Goal: Task Accomplishment & Management: Complete application form

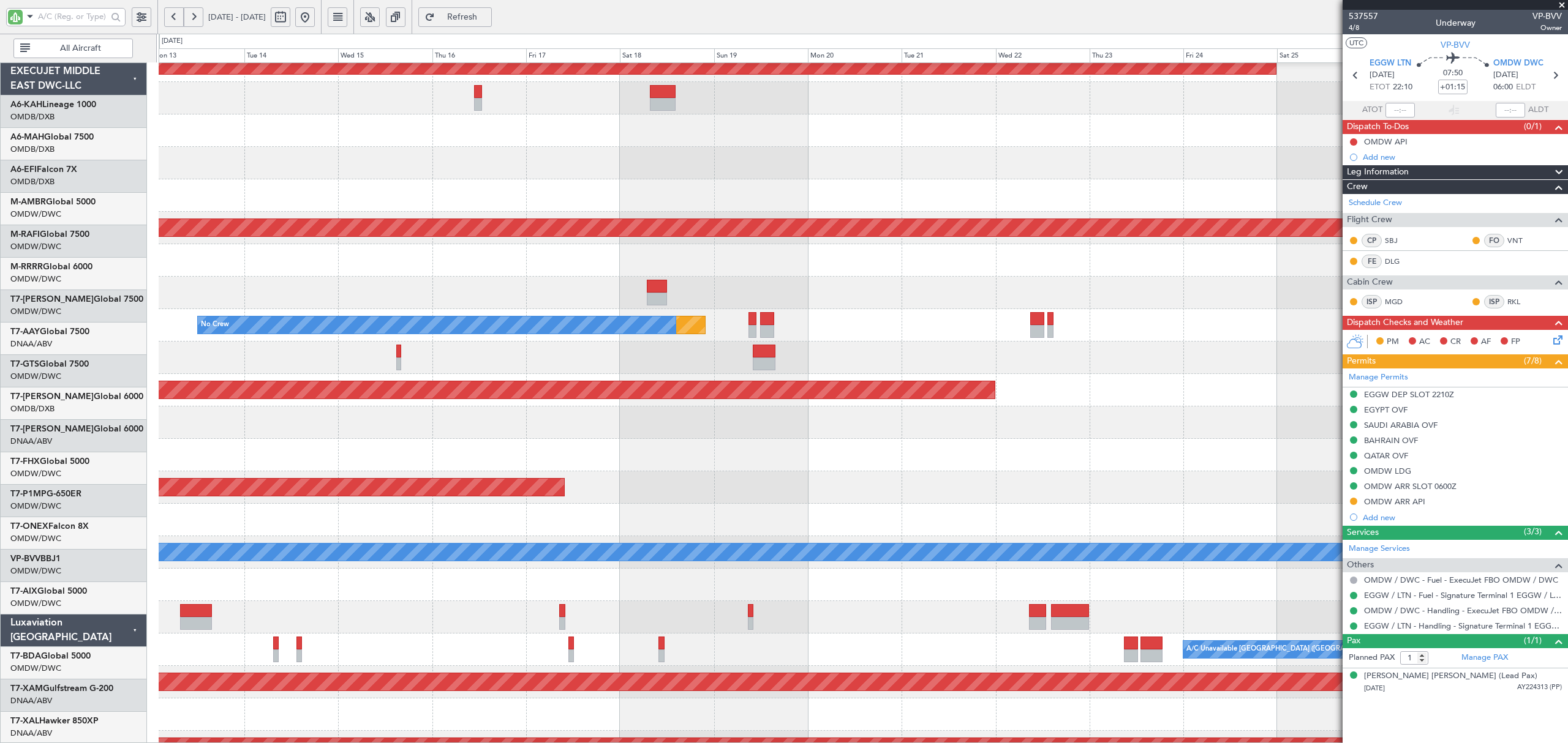
scroll to position [468, 0]
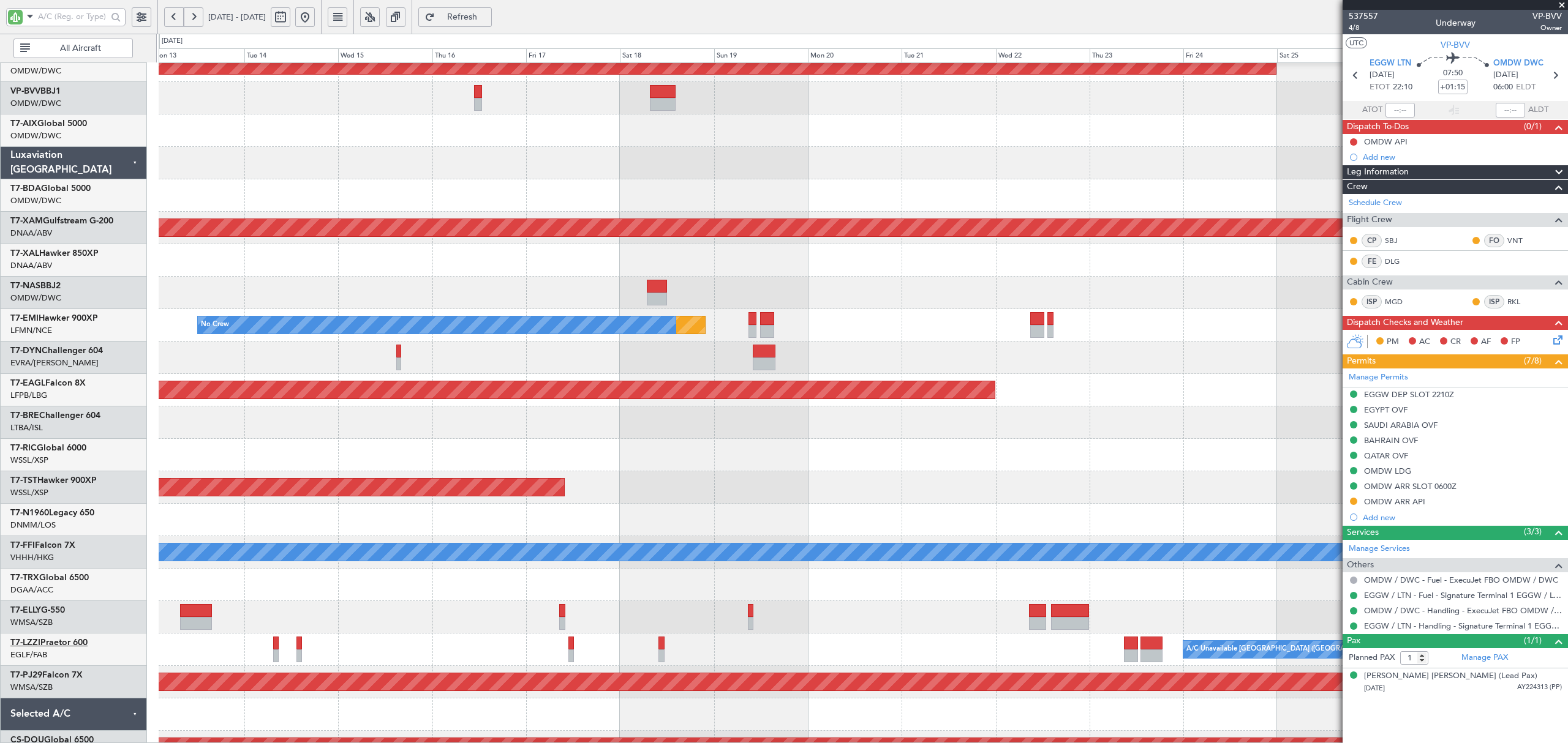
click at [78, 643] on link "T7-LZZI Praetor 600" at bounding box center [49, 643] width 77 height 9
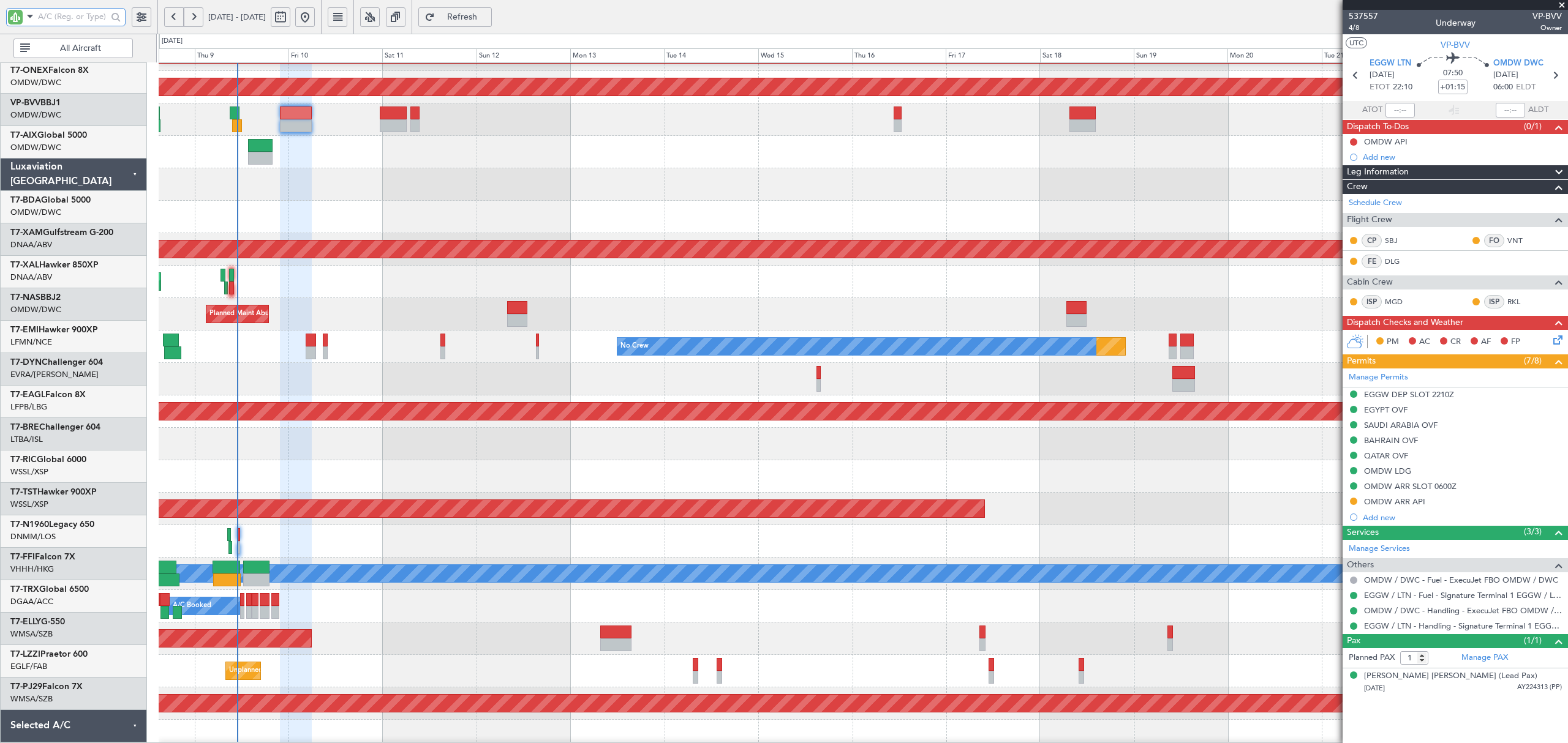
scroll to position [446, 0]
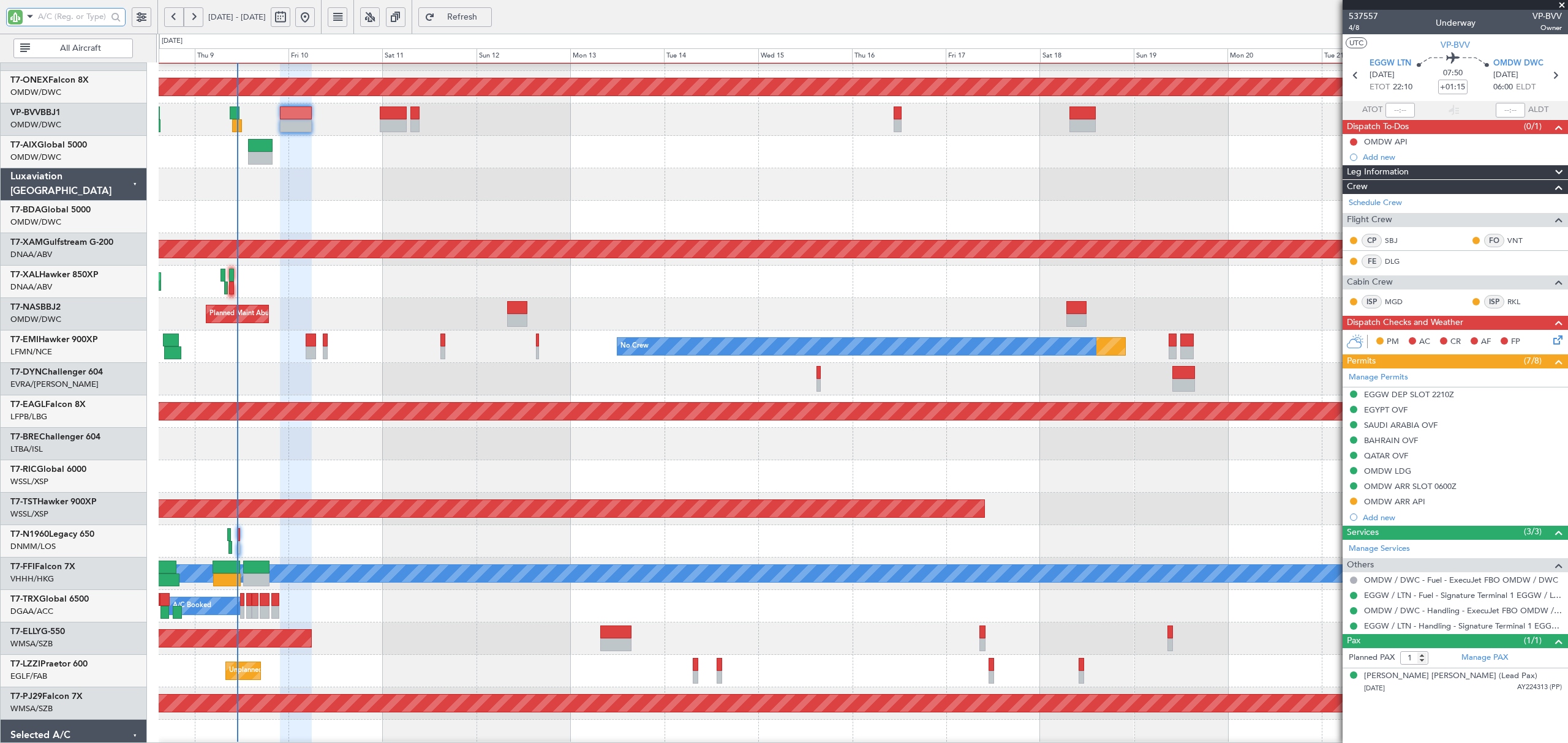
click at [1020, 295] on div "[PERSON_NAME] ([PERSON_NAME] Intl)" at bounding box center [863, 282] width 1408 height 32
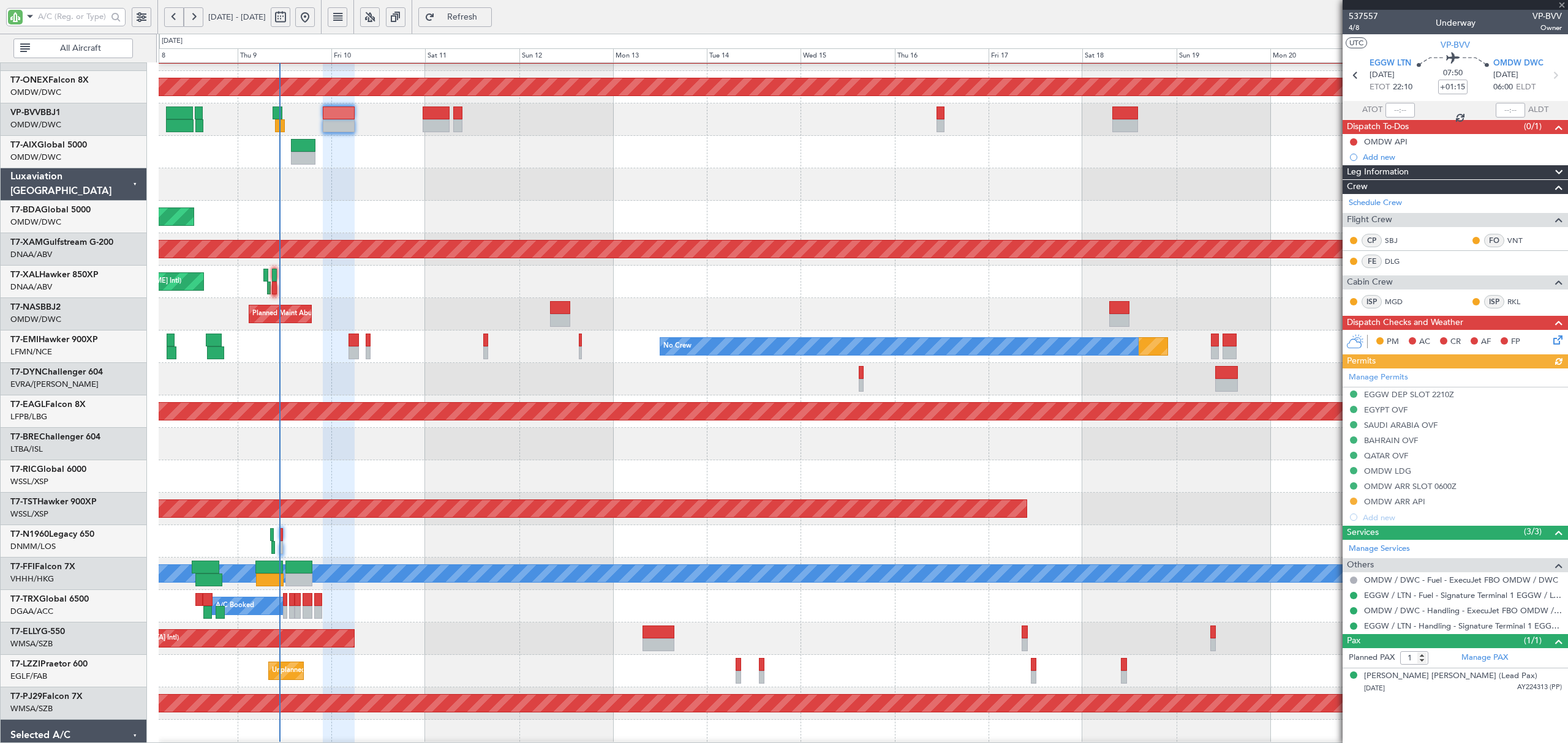
click at [96, 45] on span "All Aircraft" at bounding box center [80, 48] width 96 height 9
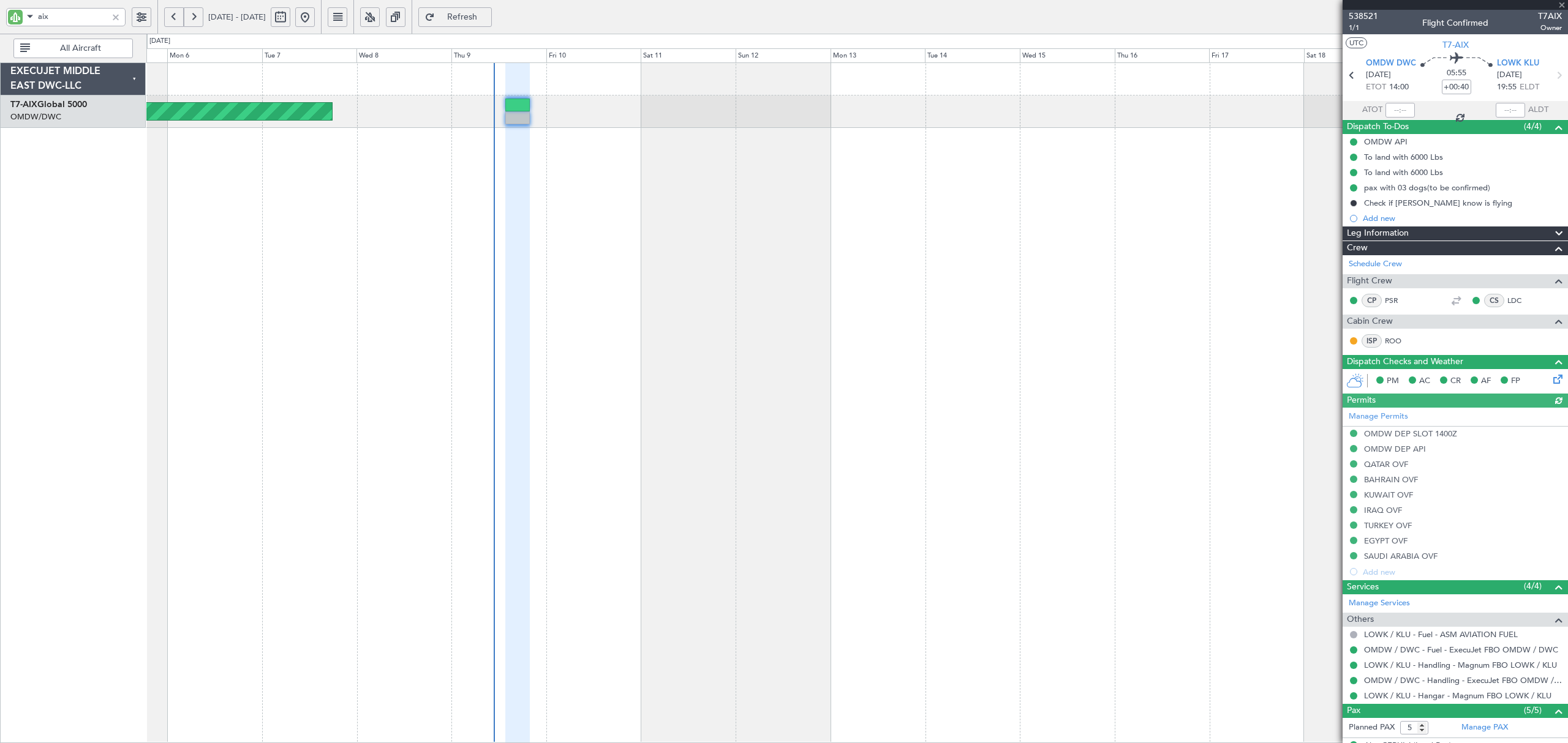
drag, startPoint x: 13, startPoint y: 20, endPoint x: -21, endPoint y: 23, distance: 34.1
click at [0, 23] on html "aix [DATE] - [DATE] Refresh Quick Links All Aircraft Planned Maint [GEOGRAPHIC_…" at bounding box center [784, 372] width 1568 height 743
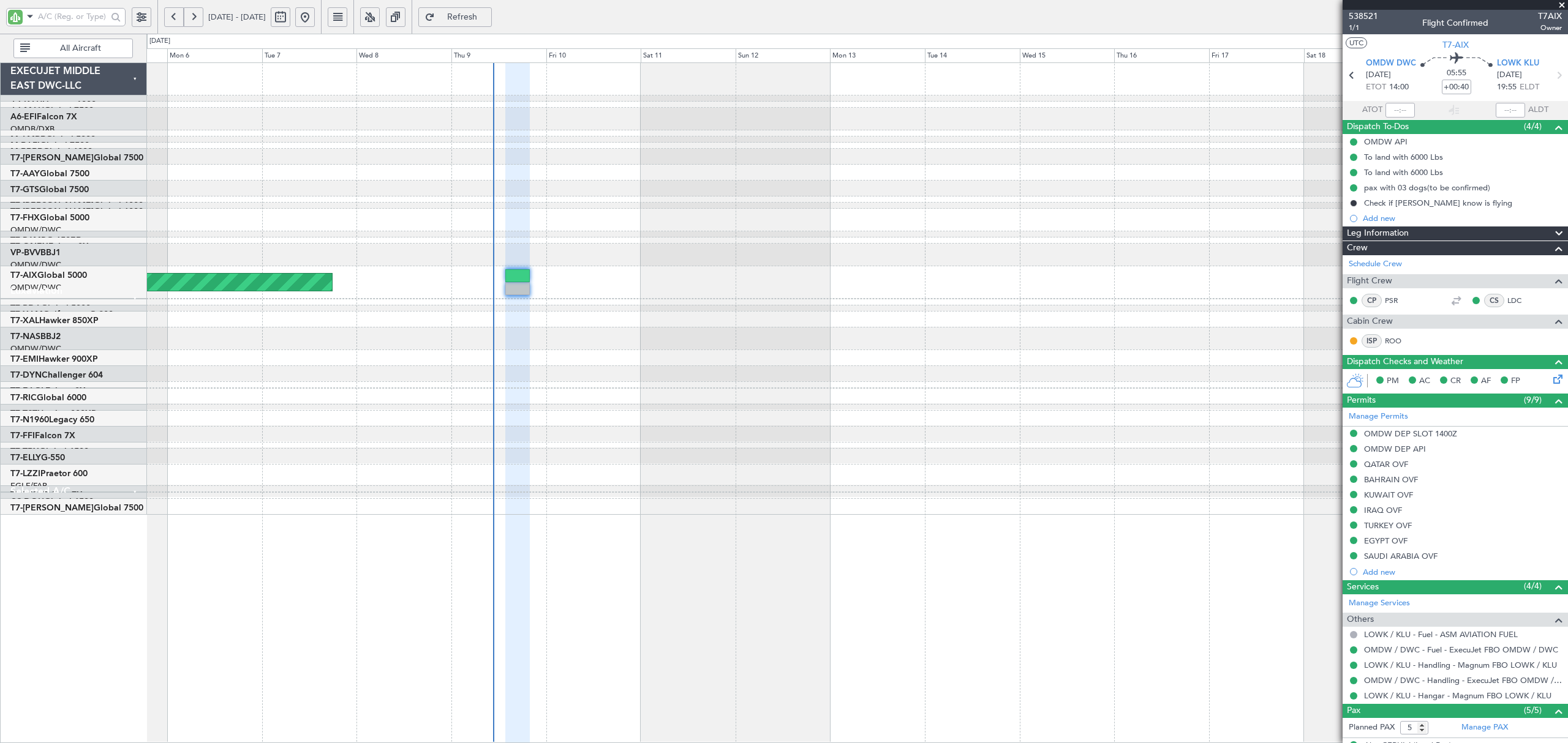
click at [211, 102] on div at bounding box center [856, 98] width 1420 height 6
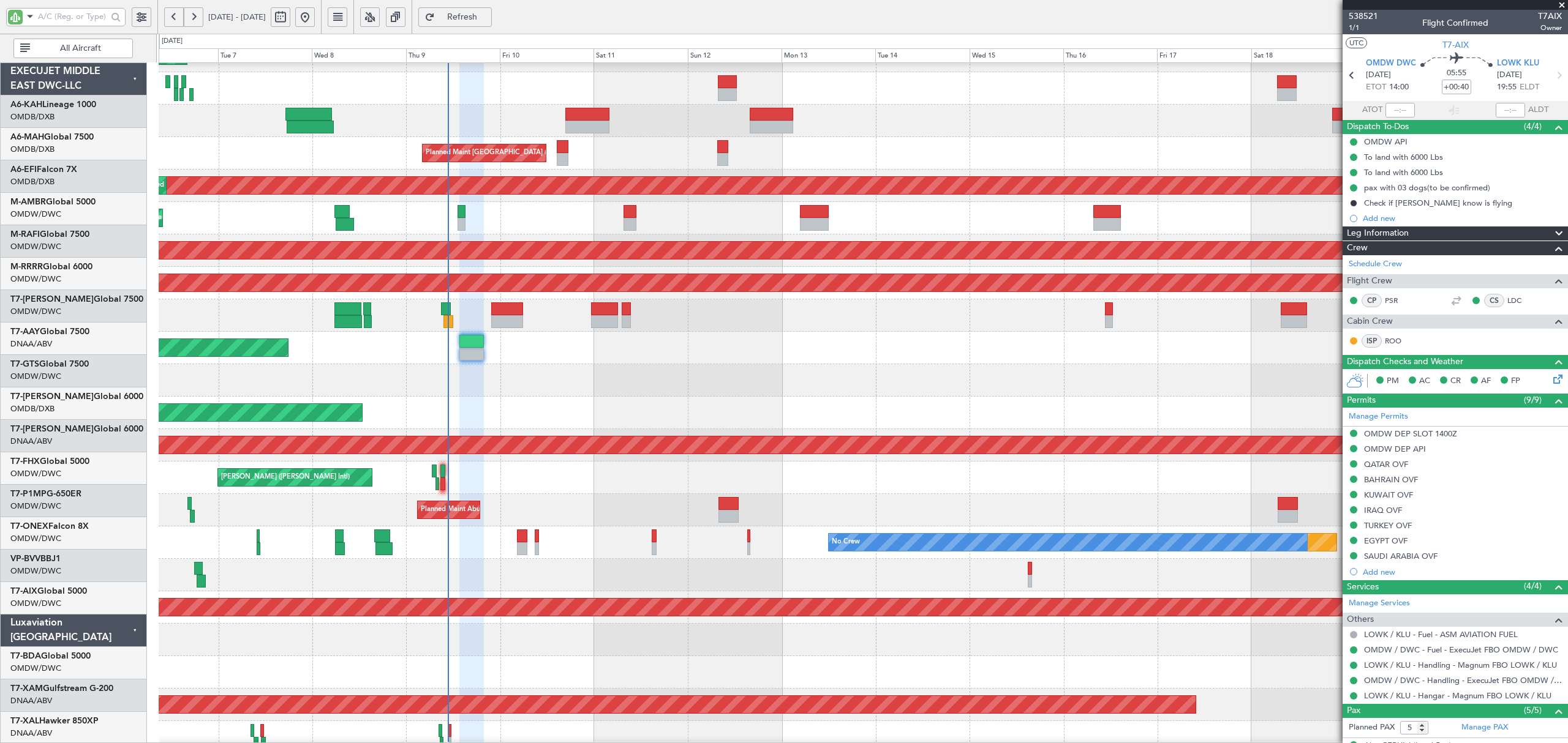
scroll to position [490, 0]
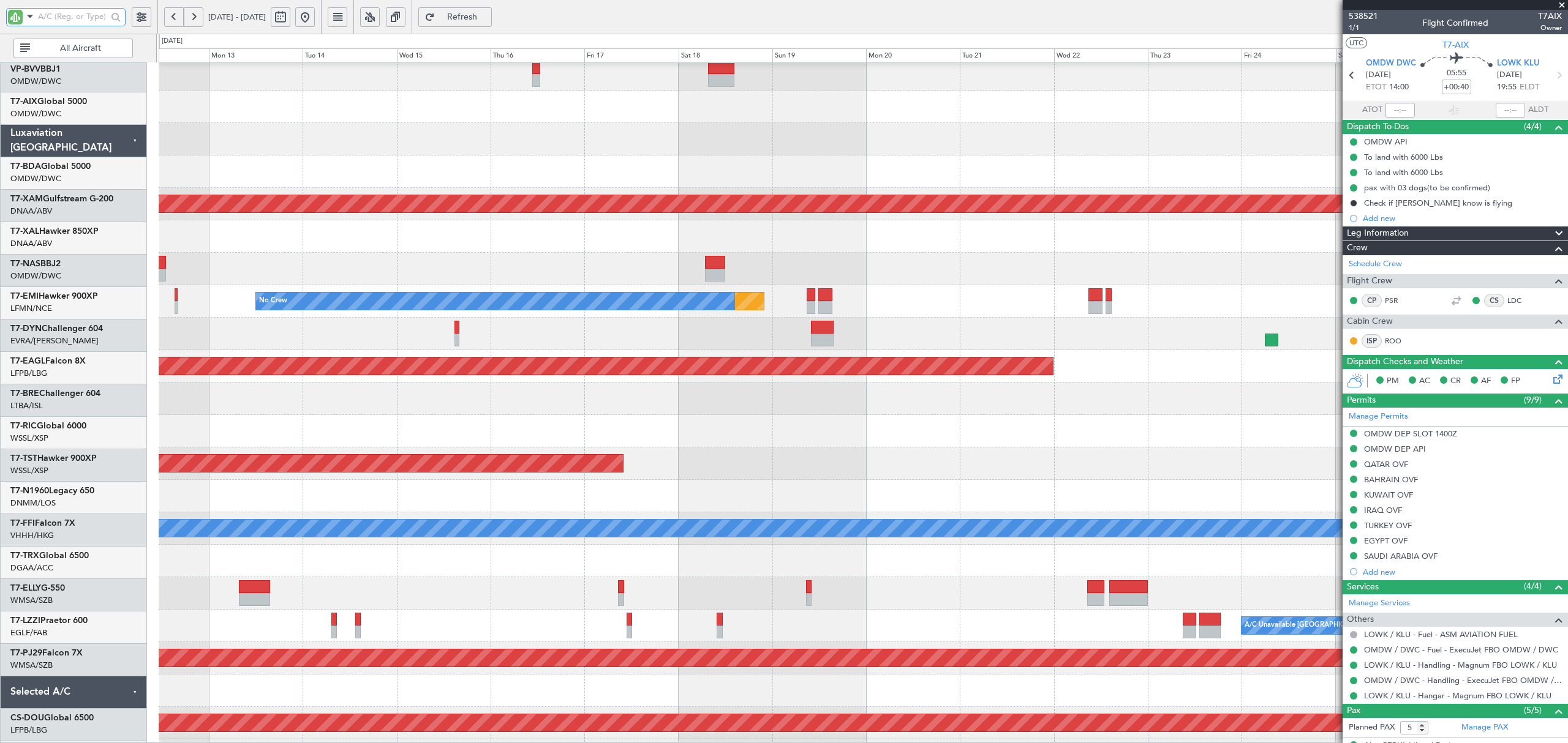
click at [464, 593] on div "Planned Maint [GEOGRAPHIC_DATA] ([GEOGRAPHIC_DATA] Intl)" at bounding box center [863, 593] width 1408 height 32
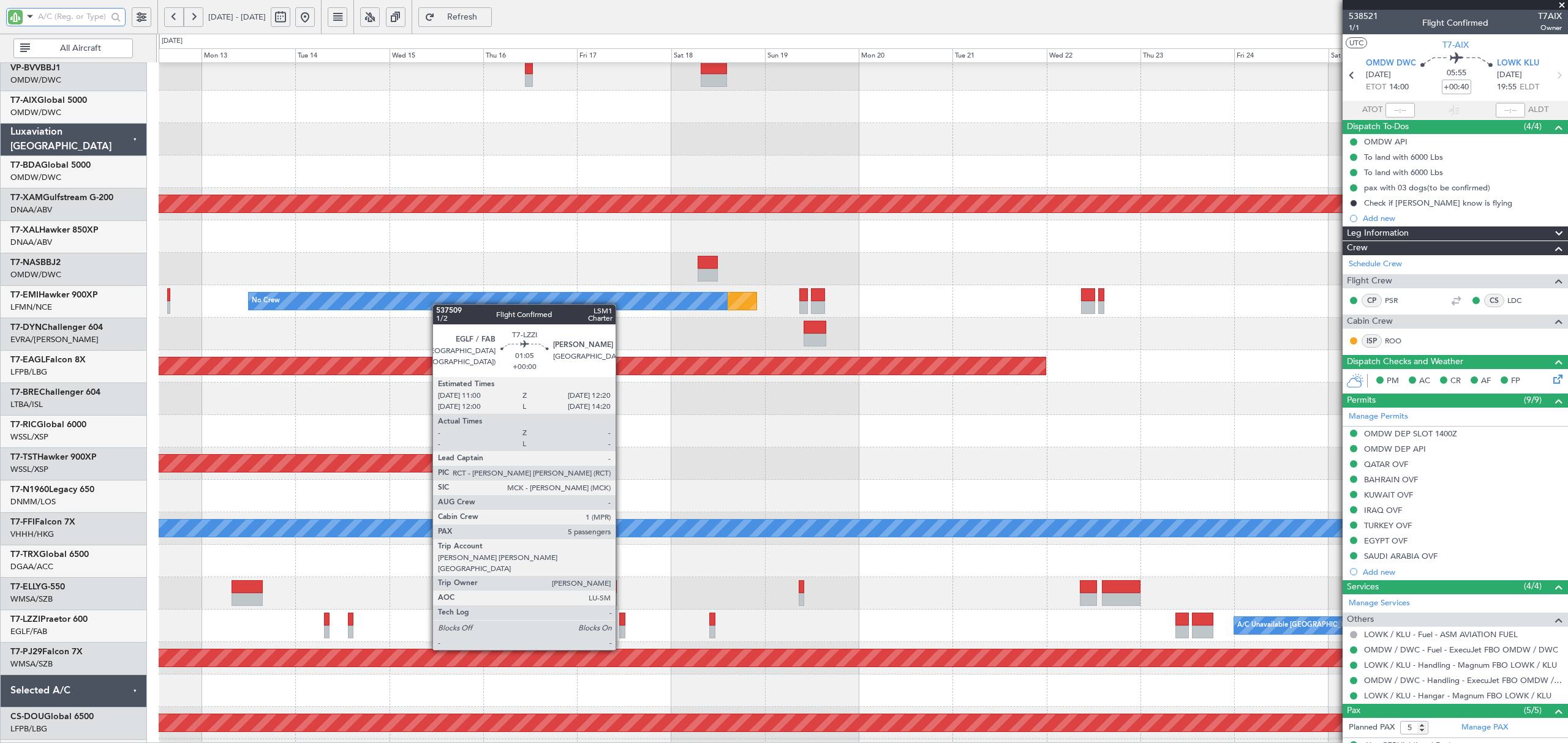
click at [621, 627] on div at bounding box center [622, 632] width 5 height 13
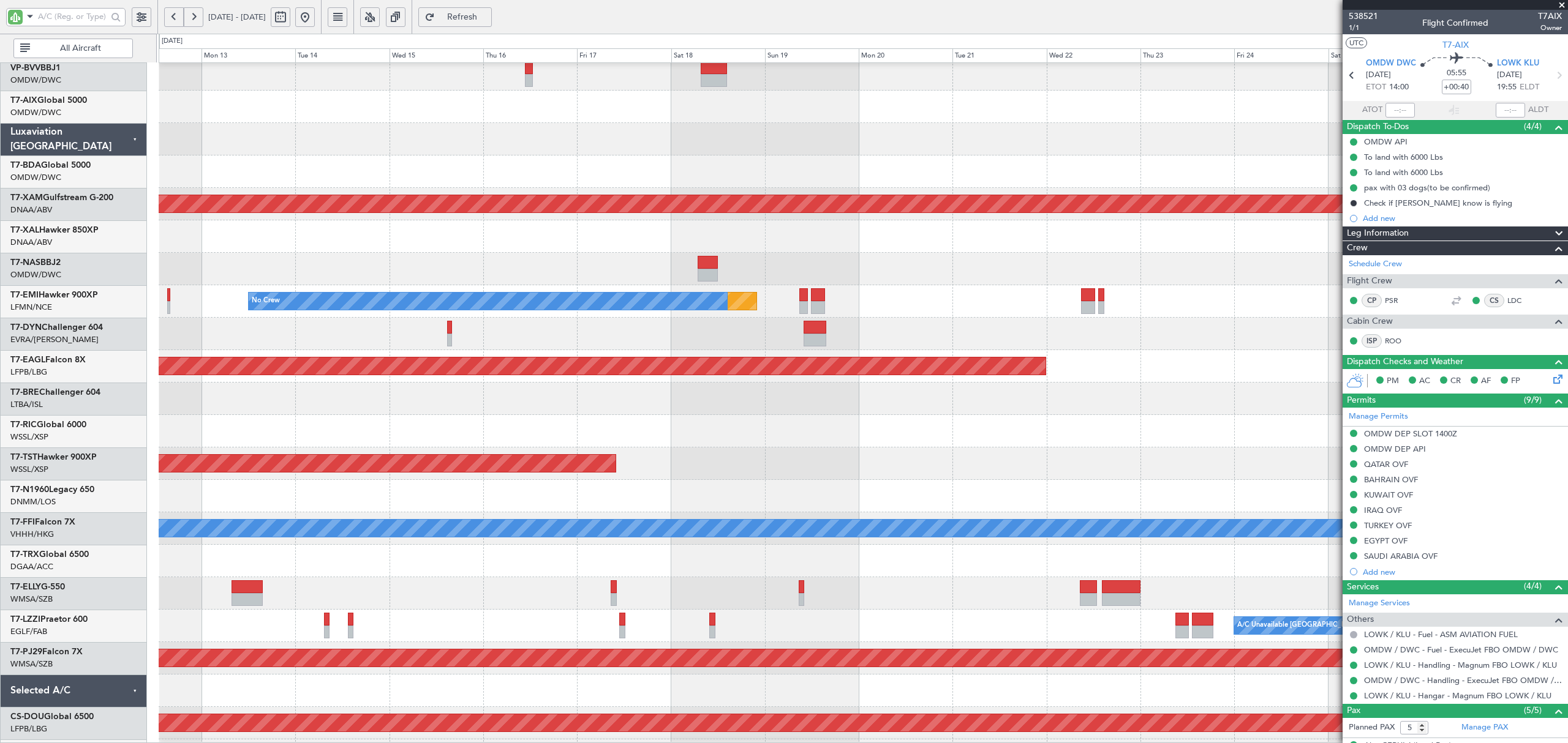
type input "[PERSON_NAME] (ANI)"
type input "7522"
type input "[PERSON_NAME] (ANI)"
type input "7522"
click at [55, 26] on div at bounding box center [66, 27] width 120 height 1
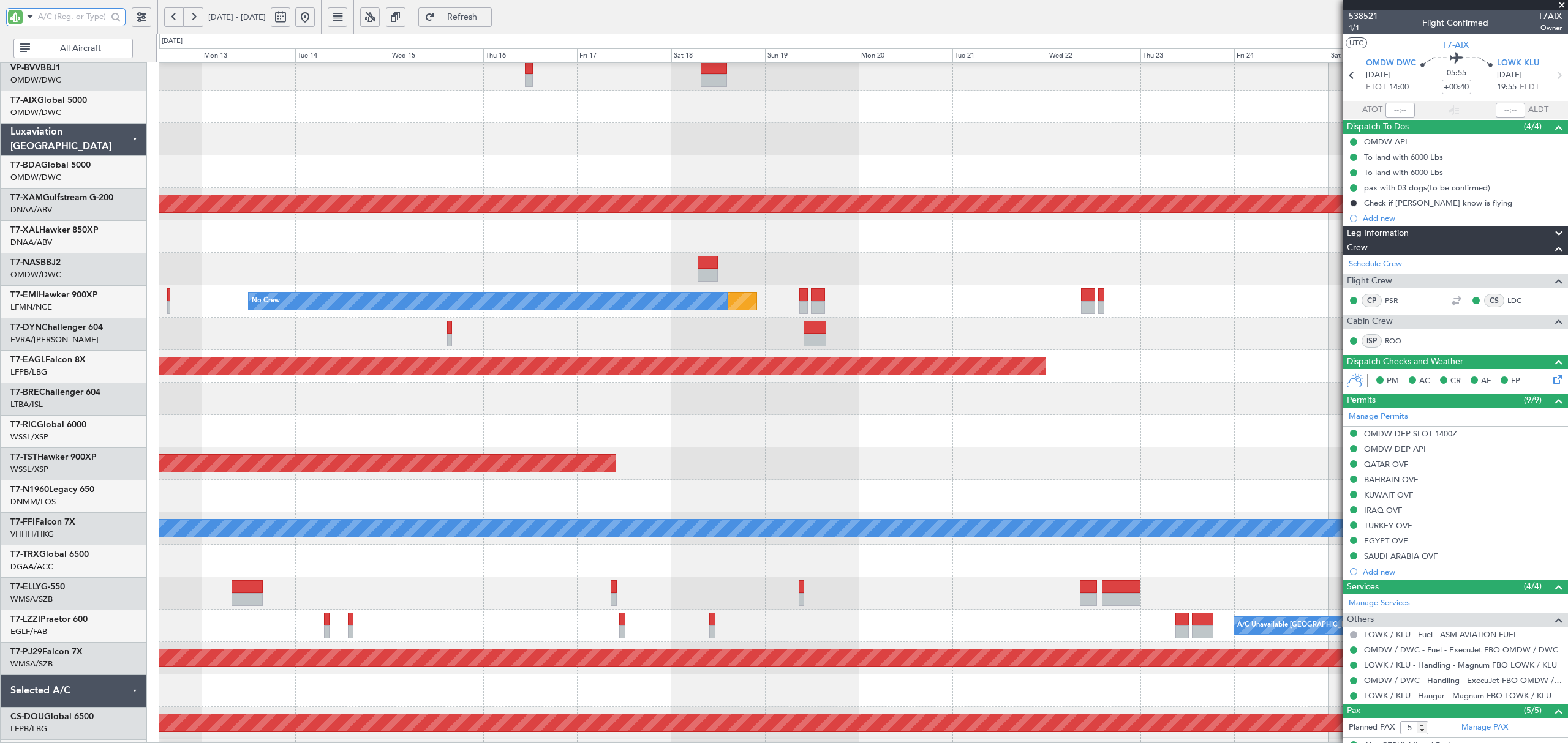
click at [47, 18] on input "text" at bounding box center [72, 16] width 69 height 18
type input "XAL"
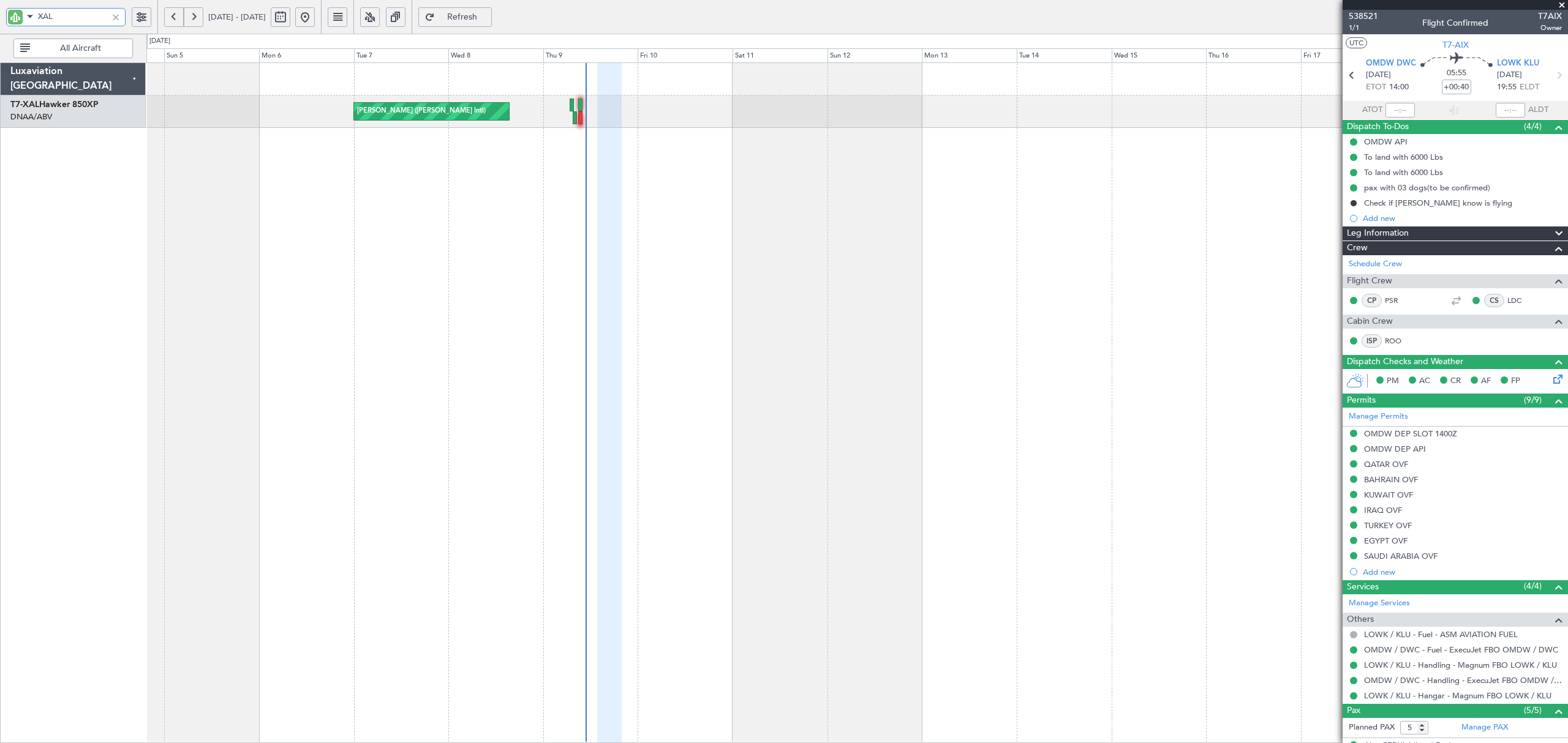
click at [1176, 206] on div "[PERSON_NAME] ([PERSON_NAME] Intl)" at bounding box center [857, 402] width 1421 height 681
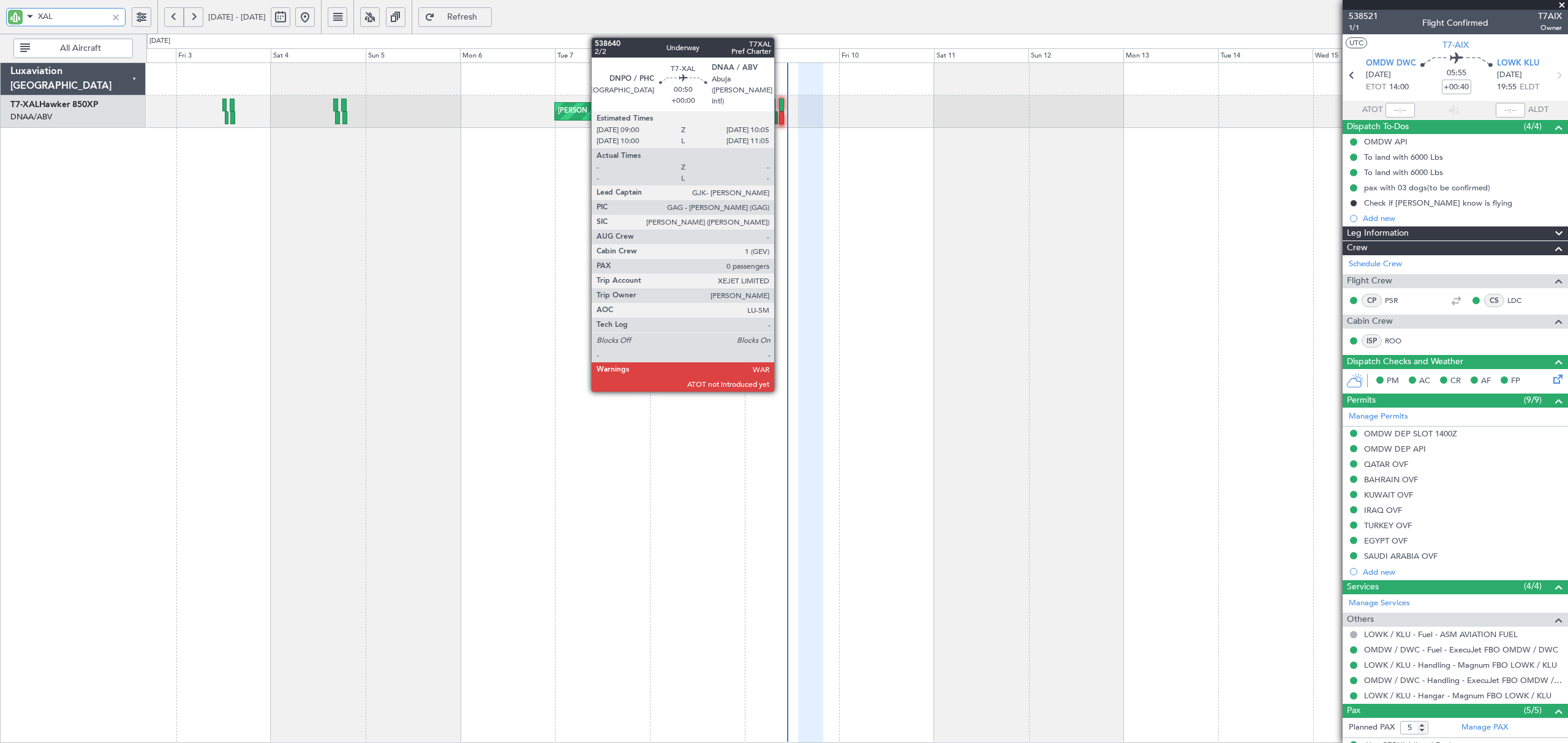
click at [779, 104] on div at bounding box center [781, 105] width 5 height 13
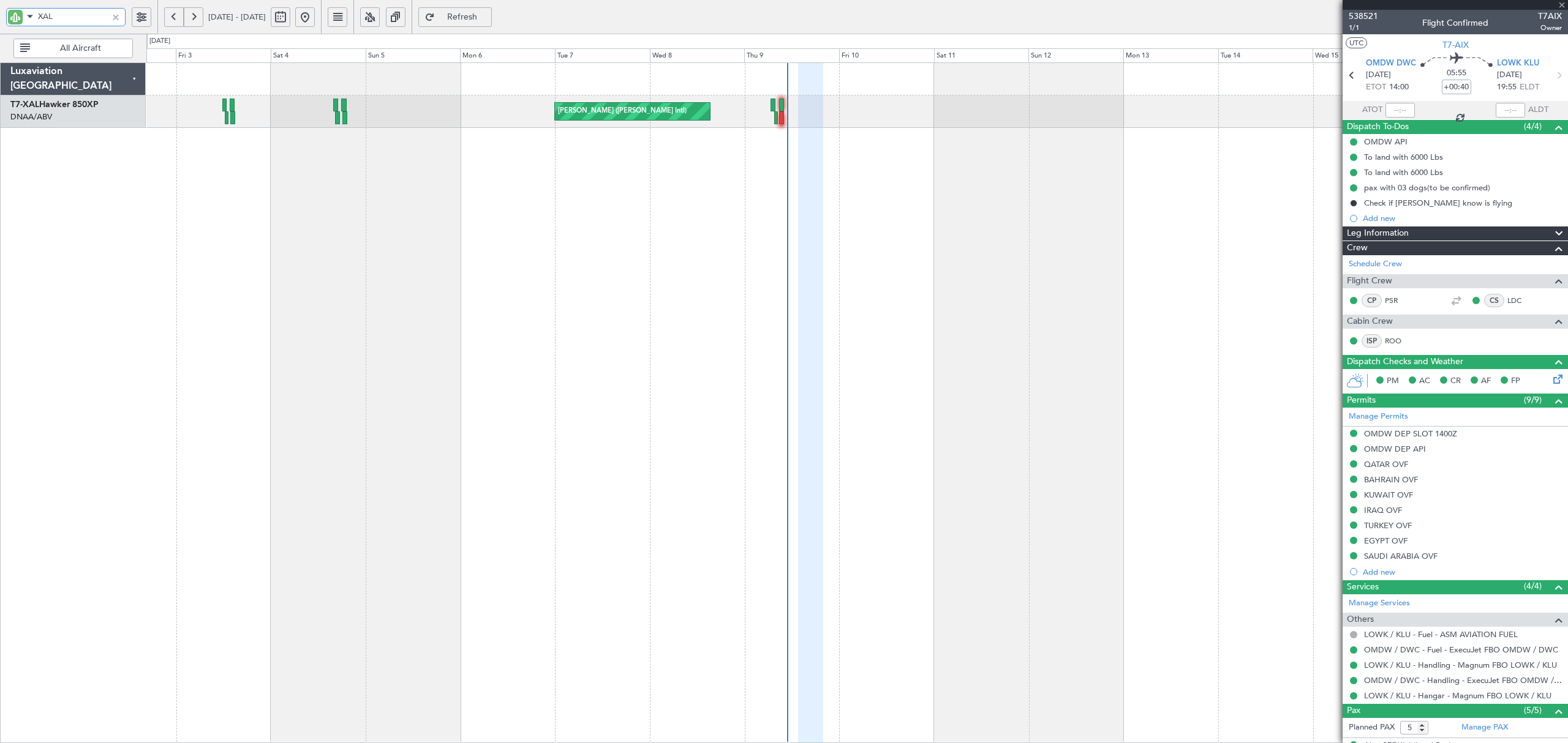
type input "0"
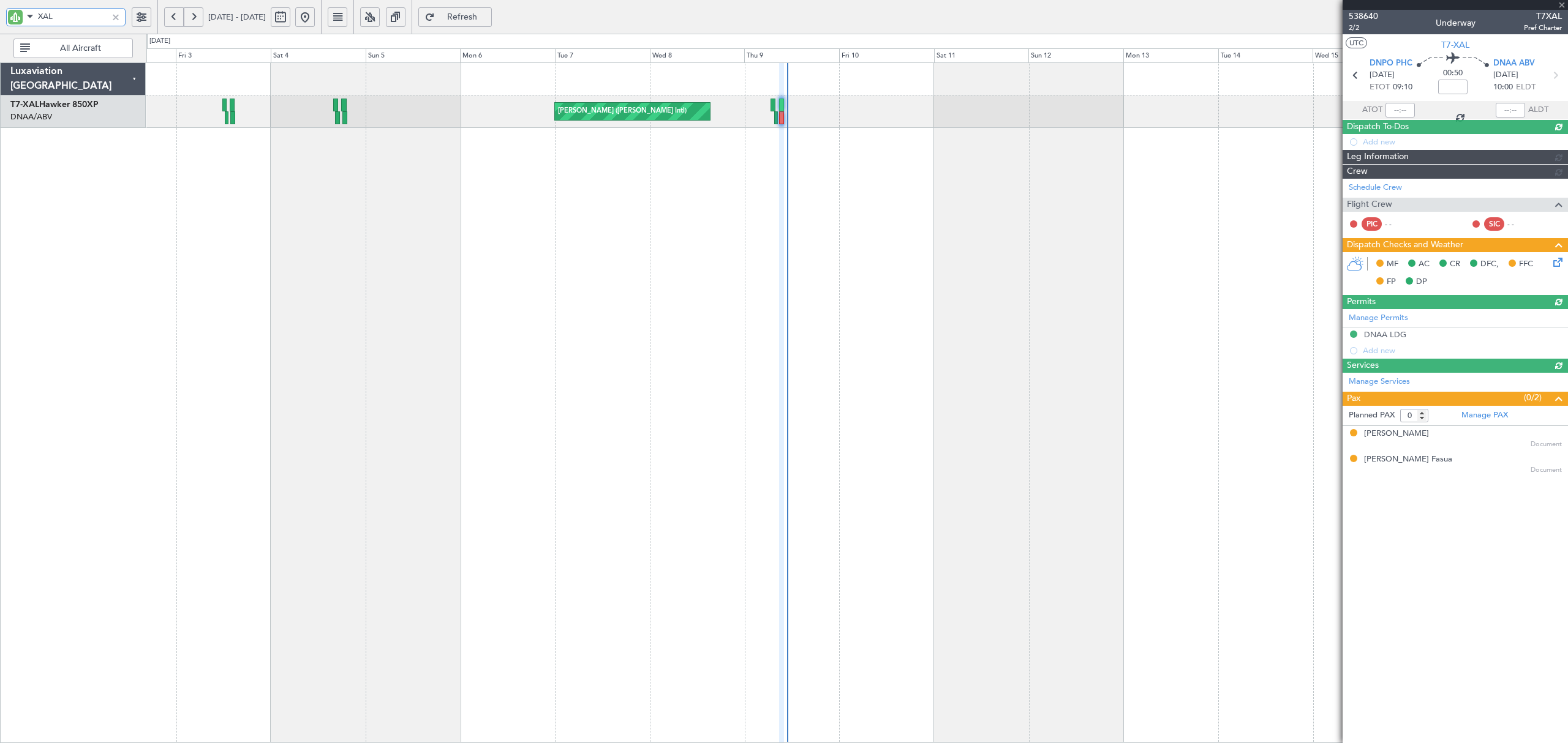
type input "Dherander Fithani (DHF)"
type input "7505"
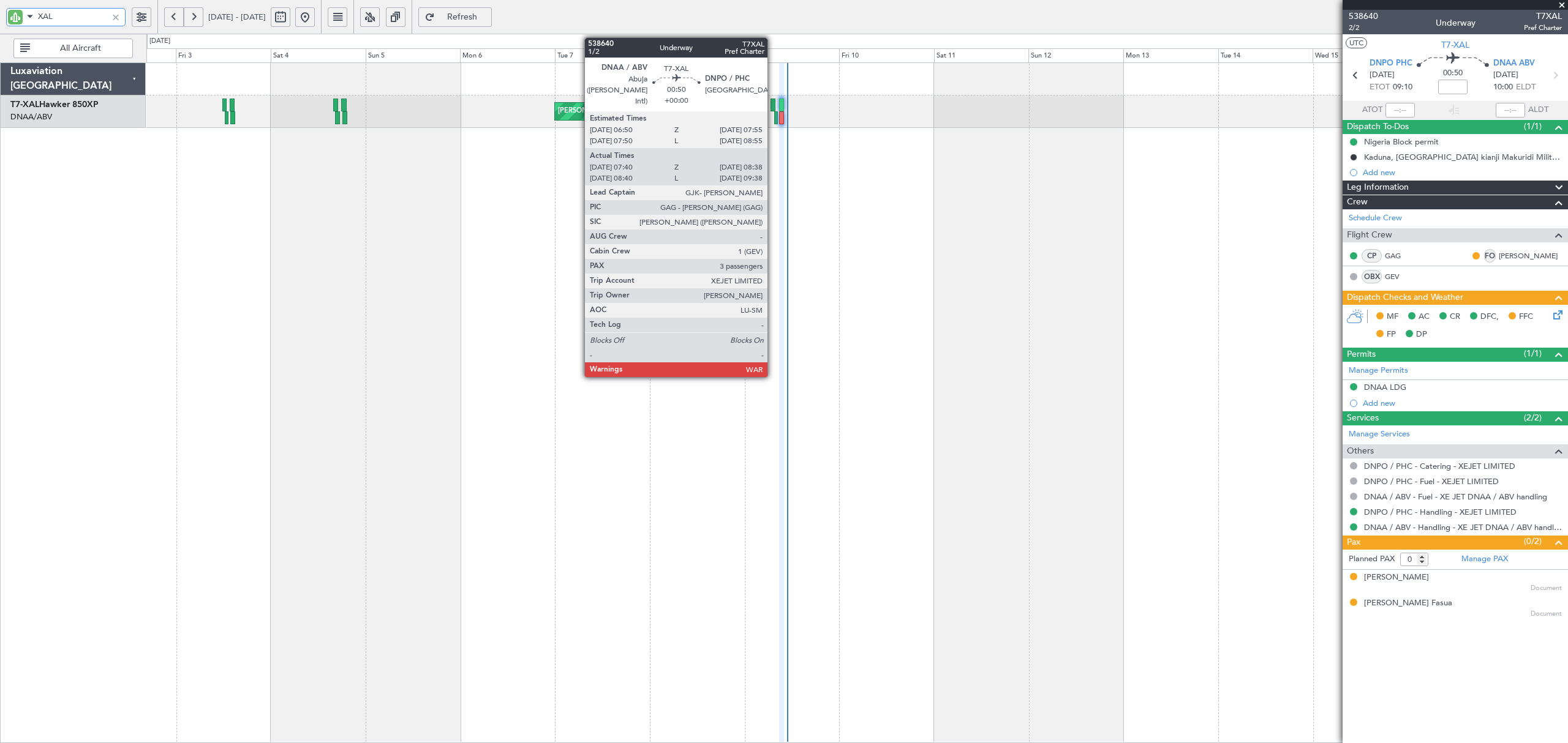
click at [773, 104] on div at bounding box center [772, 105] width 5 height 13
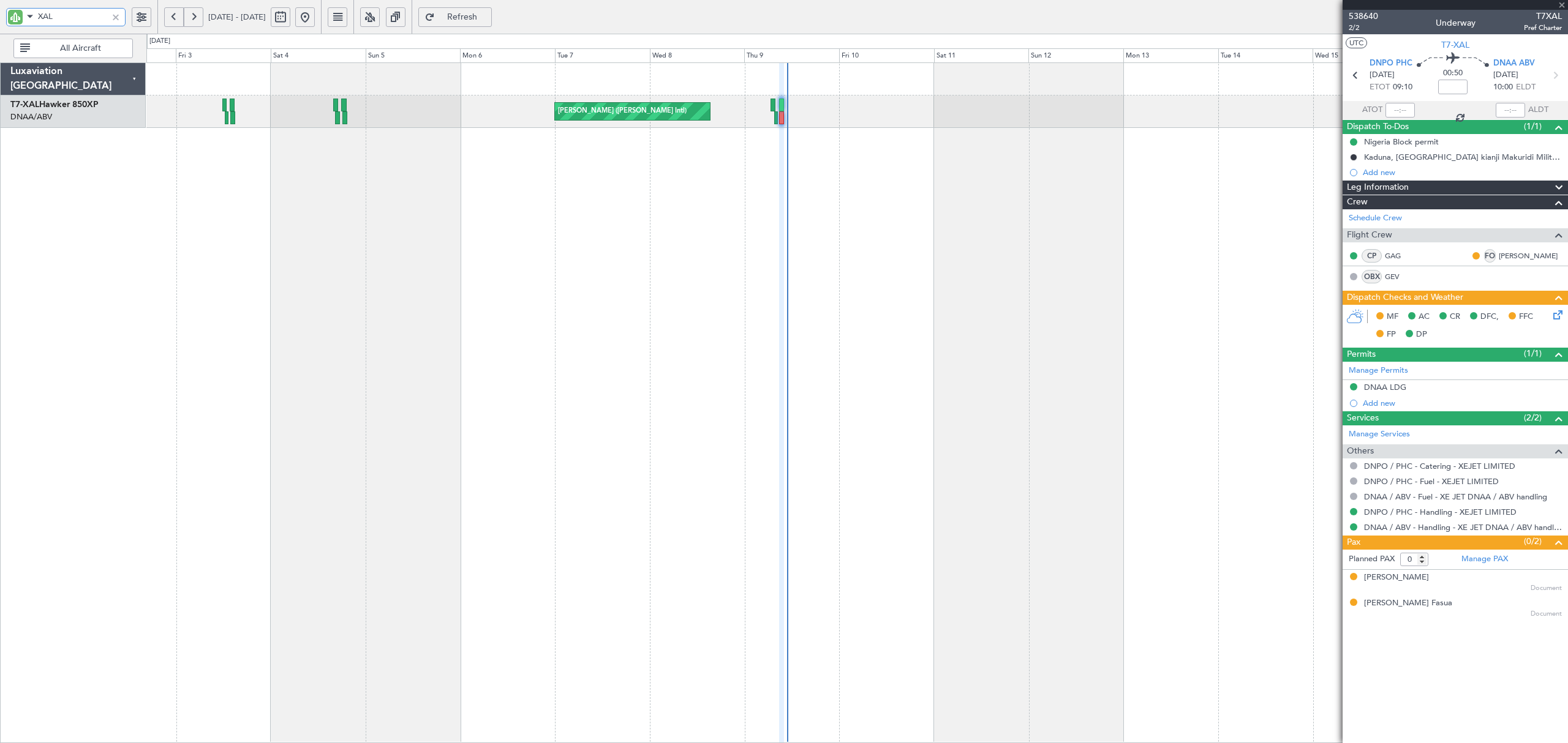
type input "07:50"
type input "08:33"
type input "3"
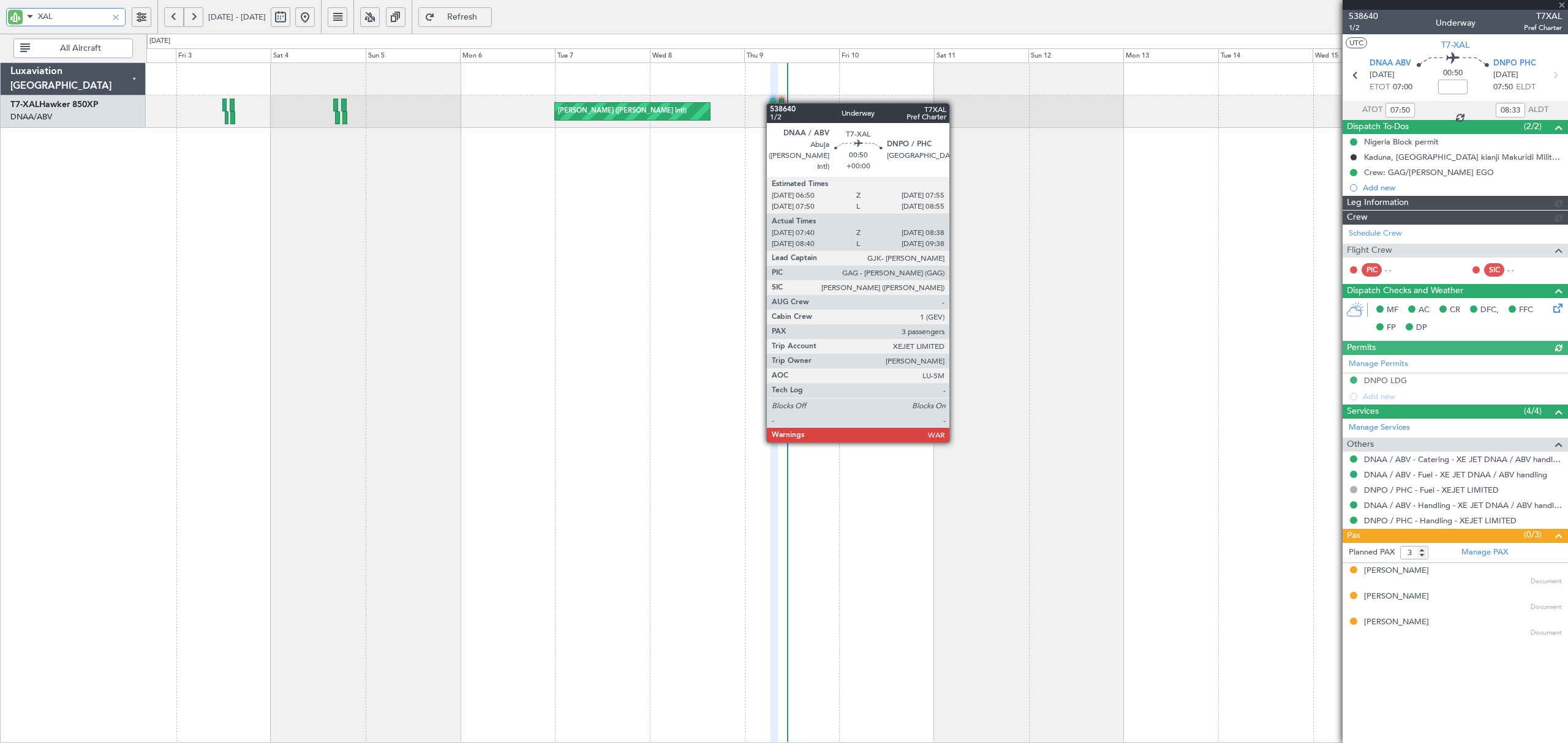
type input "Dherander Fithani (DHF)"
type input "7504"
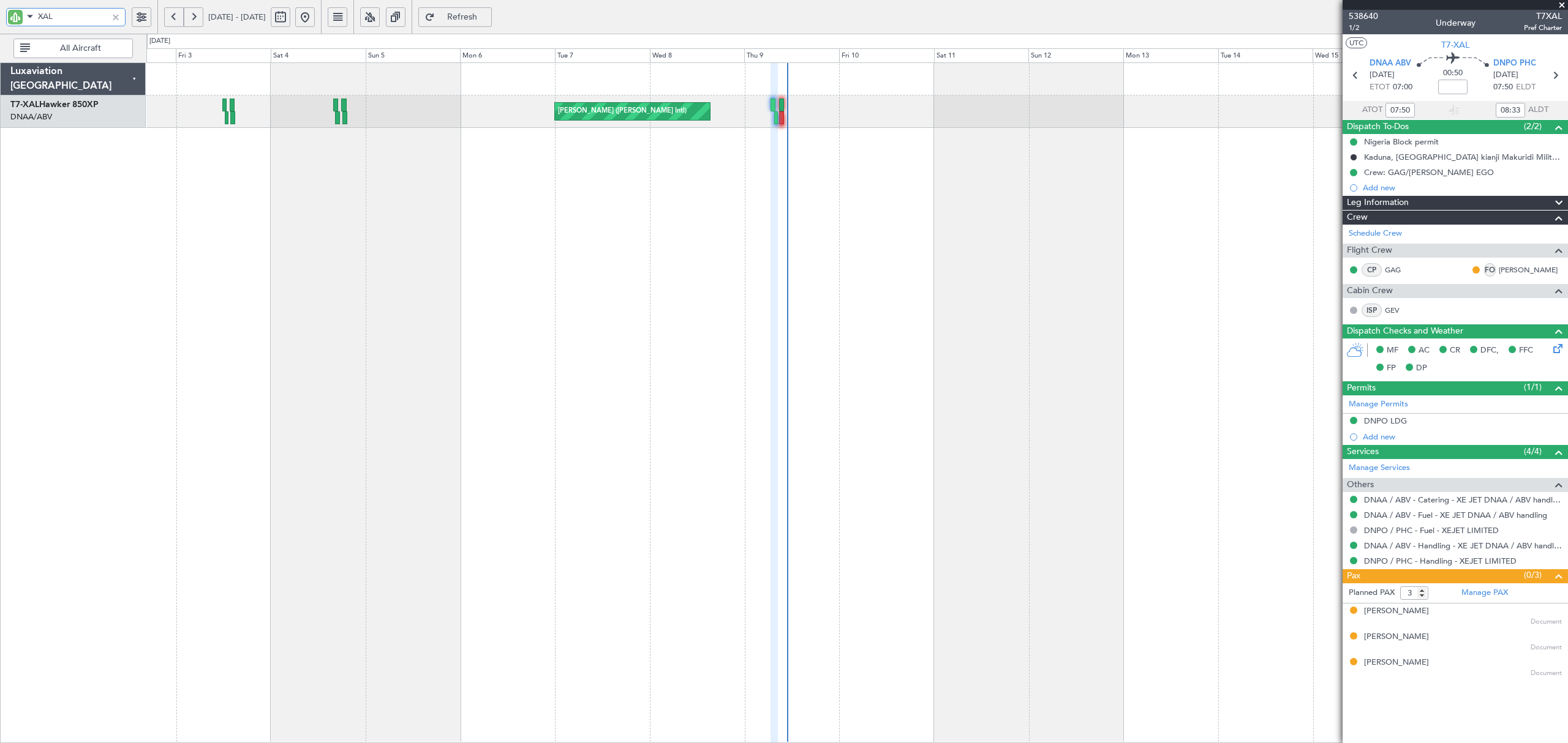
type input "XAL"
type input "Dherander Fithani (DHF)"
type input "7504"
drag, startPoint x: 62, startPoint y: 15, endPoint x: -16, endPoint y: 23, distance: 78.4
click at [0, 23] on html "XAL [DATE] - [DATE] Refresh Quick Links All Aircraft [PERSON_NAME] ([PERSON_NAM…" at bounding box center [784, 372] width 1568 height 743
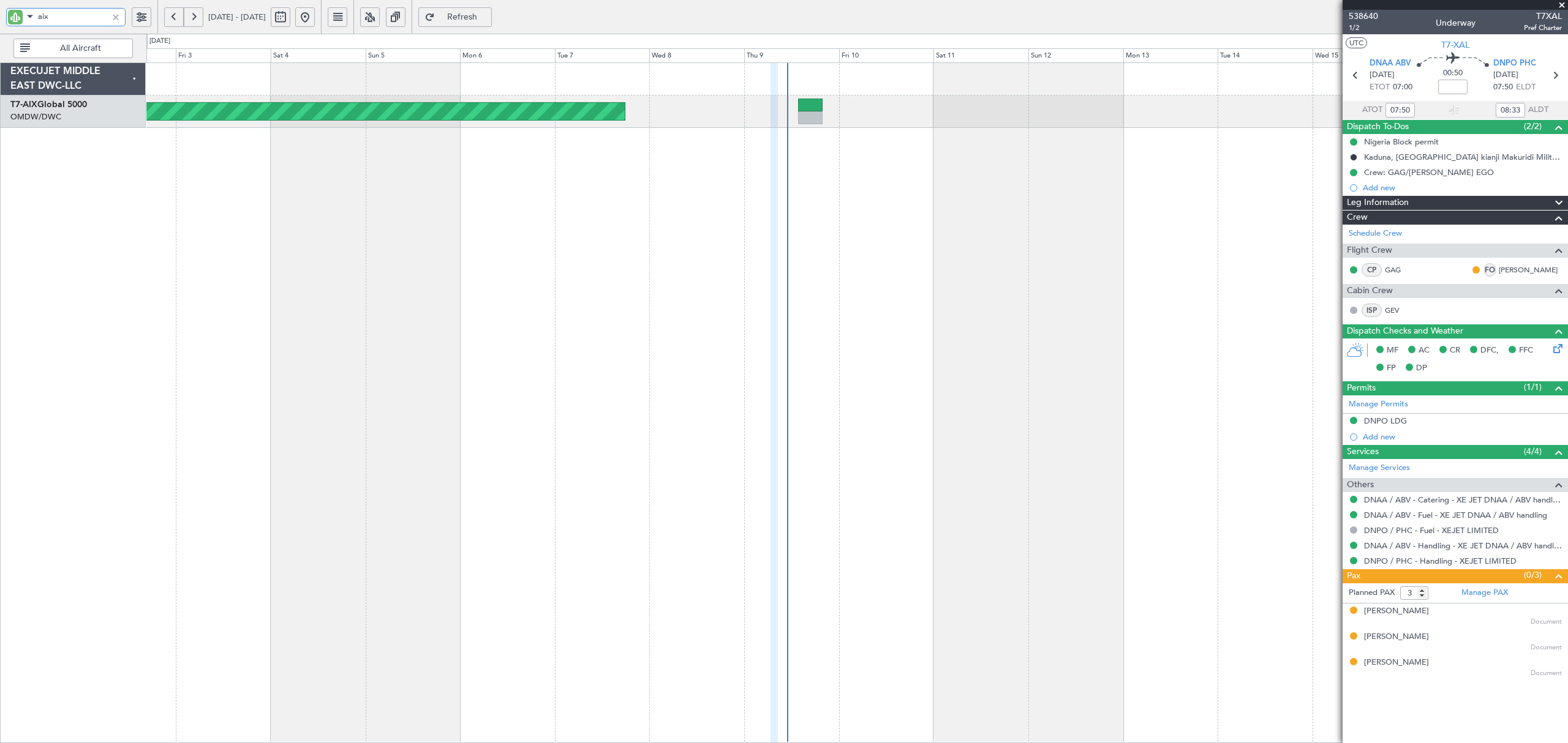
click at [437, 163] on div "Planned Maint Dubai (Al Maktoum Intl)" at bounding box center [857, 402] width 1421 height 681
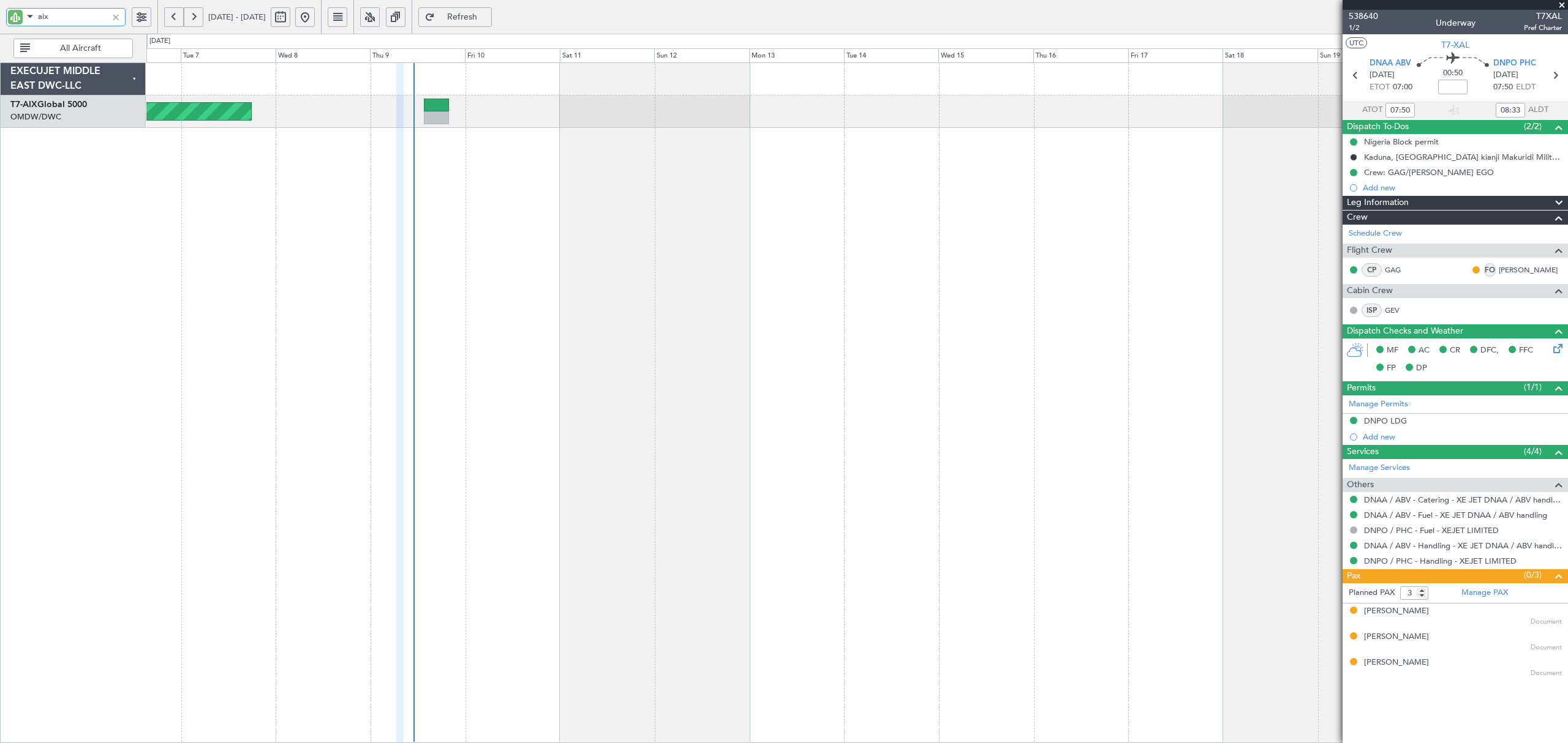
click at [798, 152] on div "Planned Maint Dubai (Al Maktoum Intl)" at bounding box center [857, 402] width 1421 height 681
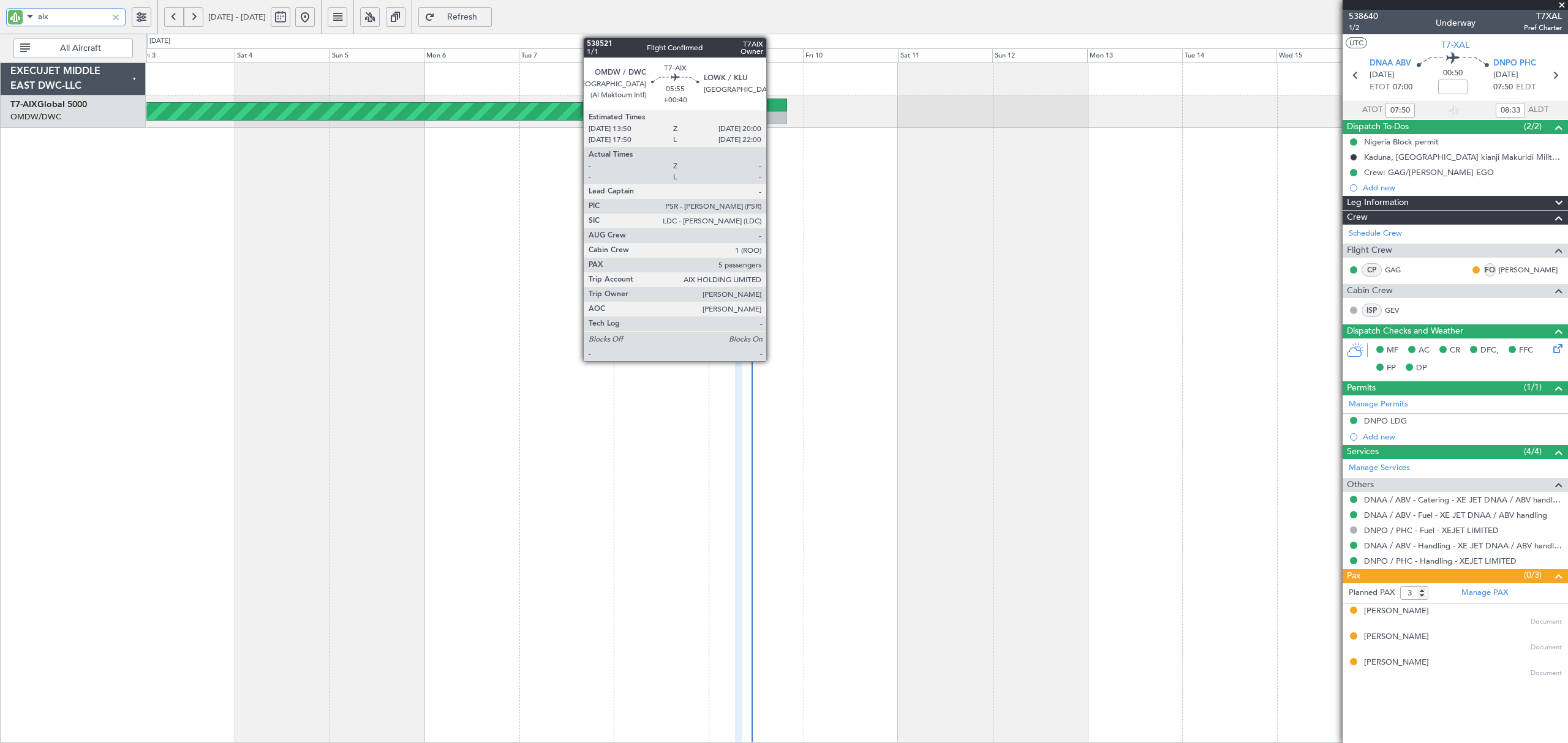
click at [772, 112] on div at bounding box center [774, 118] width 24 height 13
type input "aix"
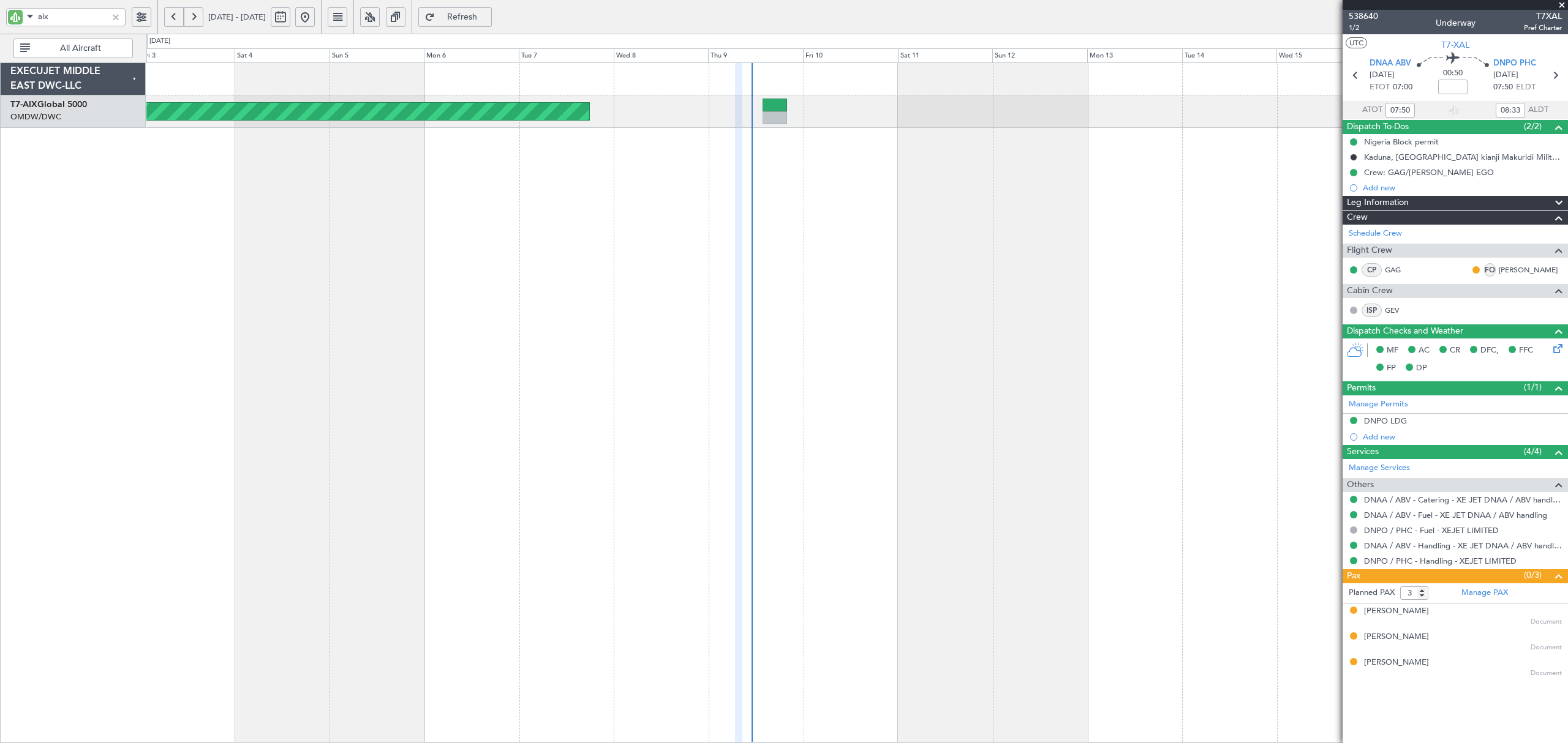
type input "Dherander Fithani (DHF)"
type input "7504"
type input "Dherander Fithani (DHF)"
type input "7504"
drag, startPoint x: 85, startPoint y: 20, endPoint x: 1, endPoint y: 23, distance: 84.1
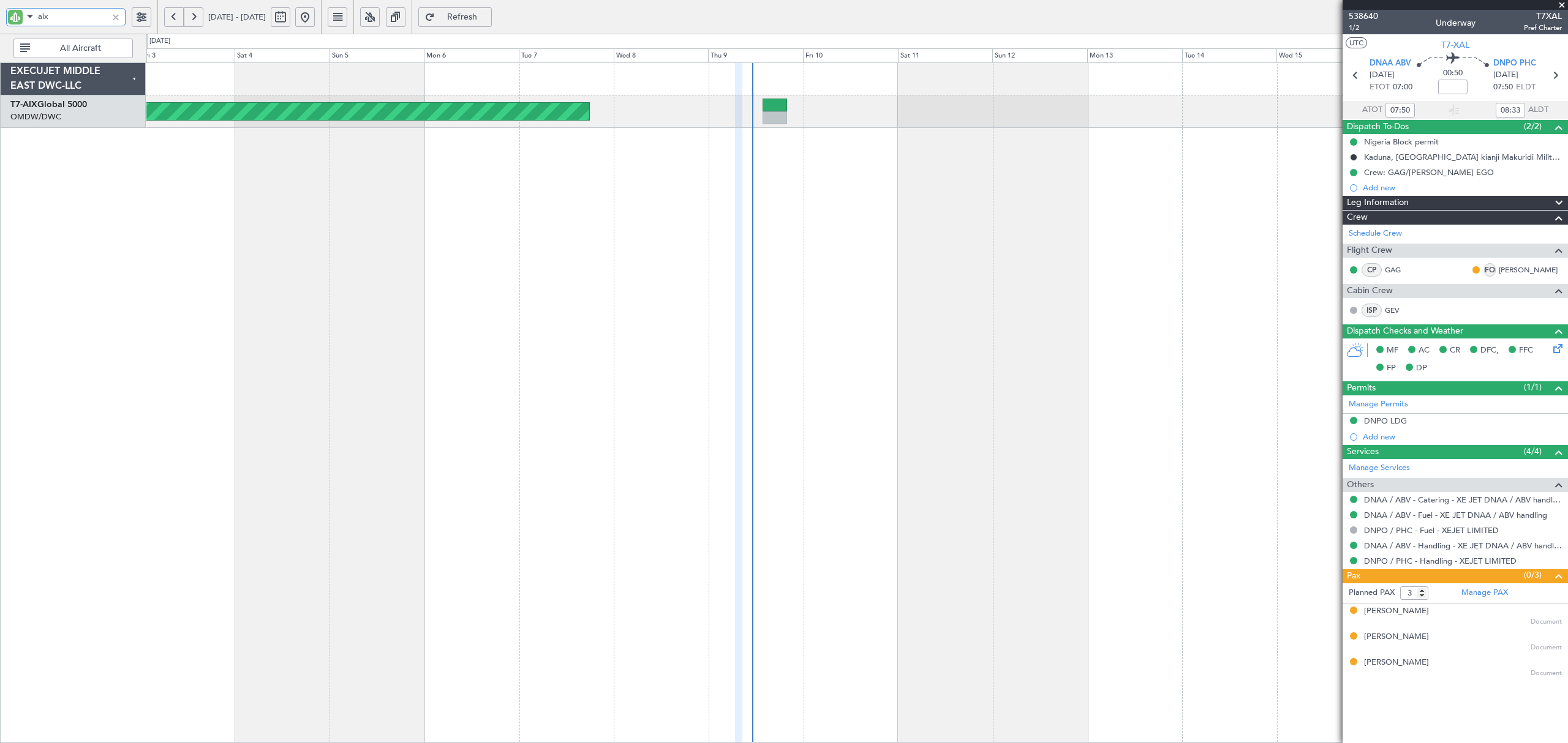
click at [1, 23] on div "aix" at bounding box center [79, 16] width 158 height 33
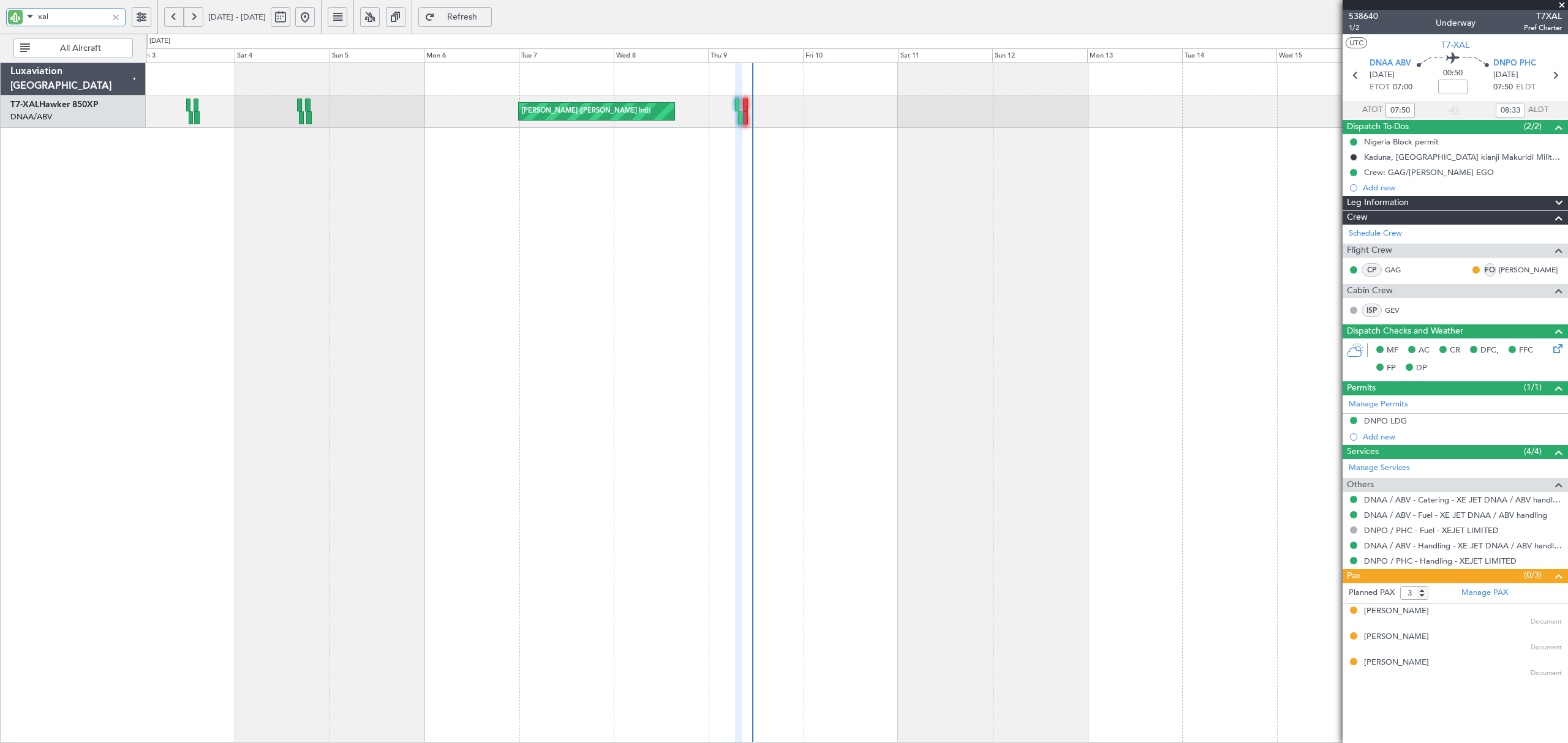
type input "xal"
click at [175, 22] on button at bounding box center [174, 17] width 20 height 20
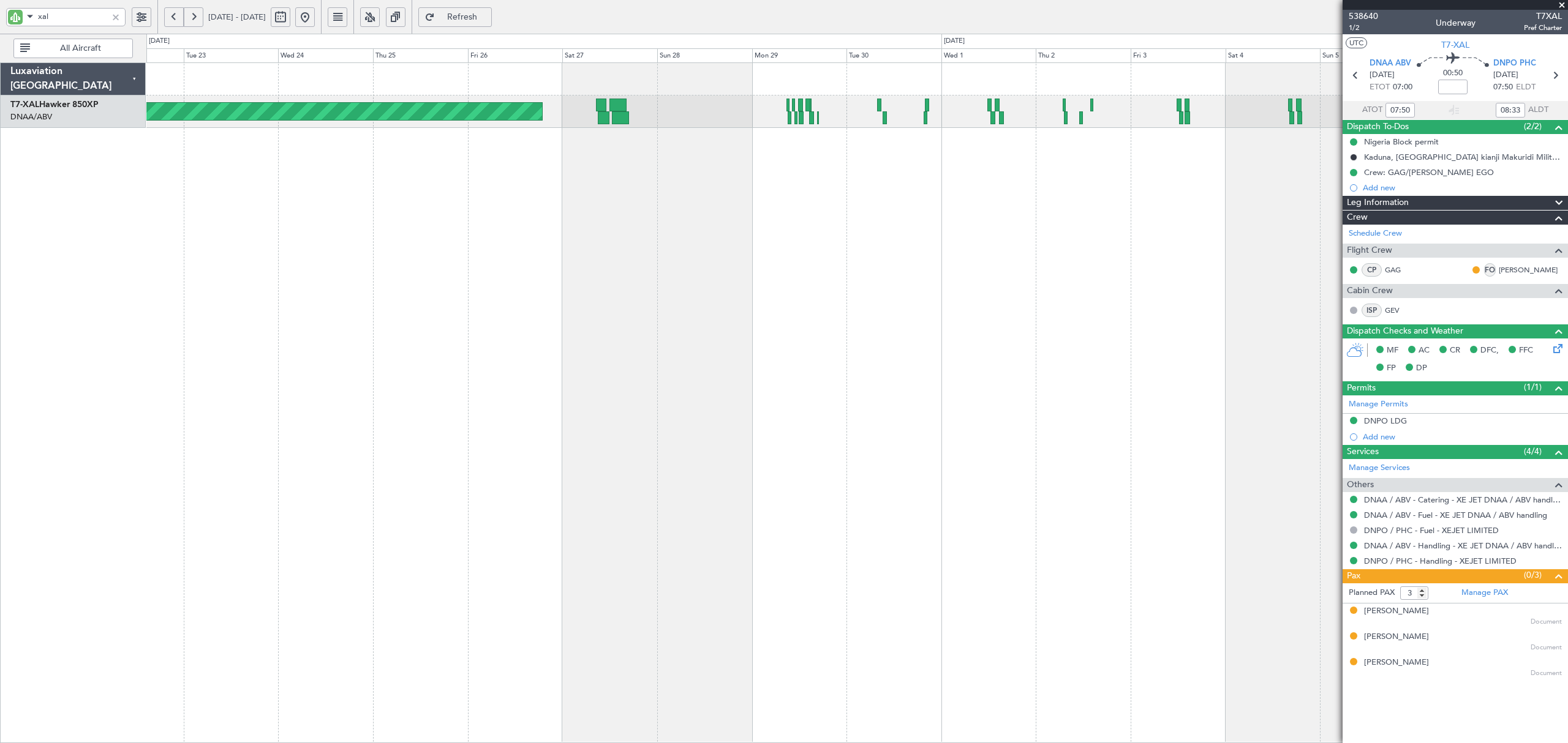
click at [790, 174] on div "Planned Maint [PERSON_NAME] ([PERSON_NAME] Intl)" at bounding box center [857, 402] width 1421 height 681
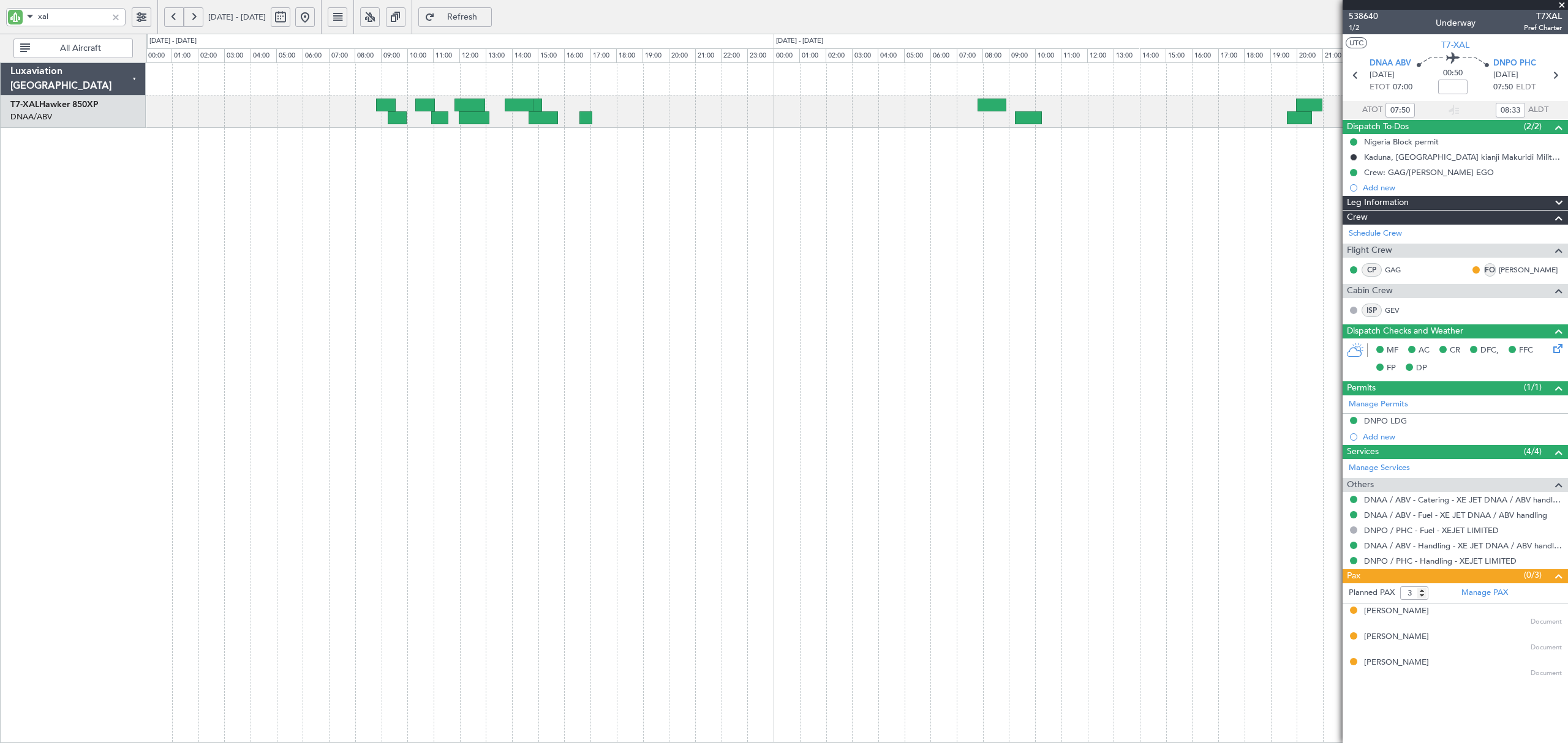
click at [814, 153] on div at bounding box center [857, 402] width 1421 height 681
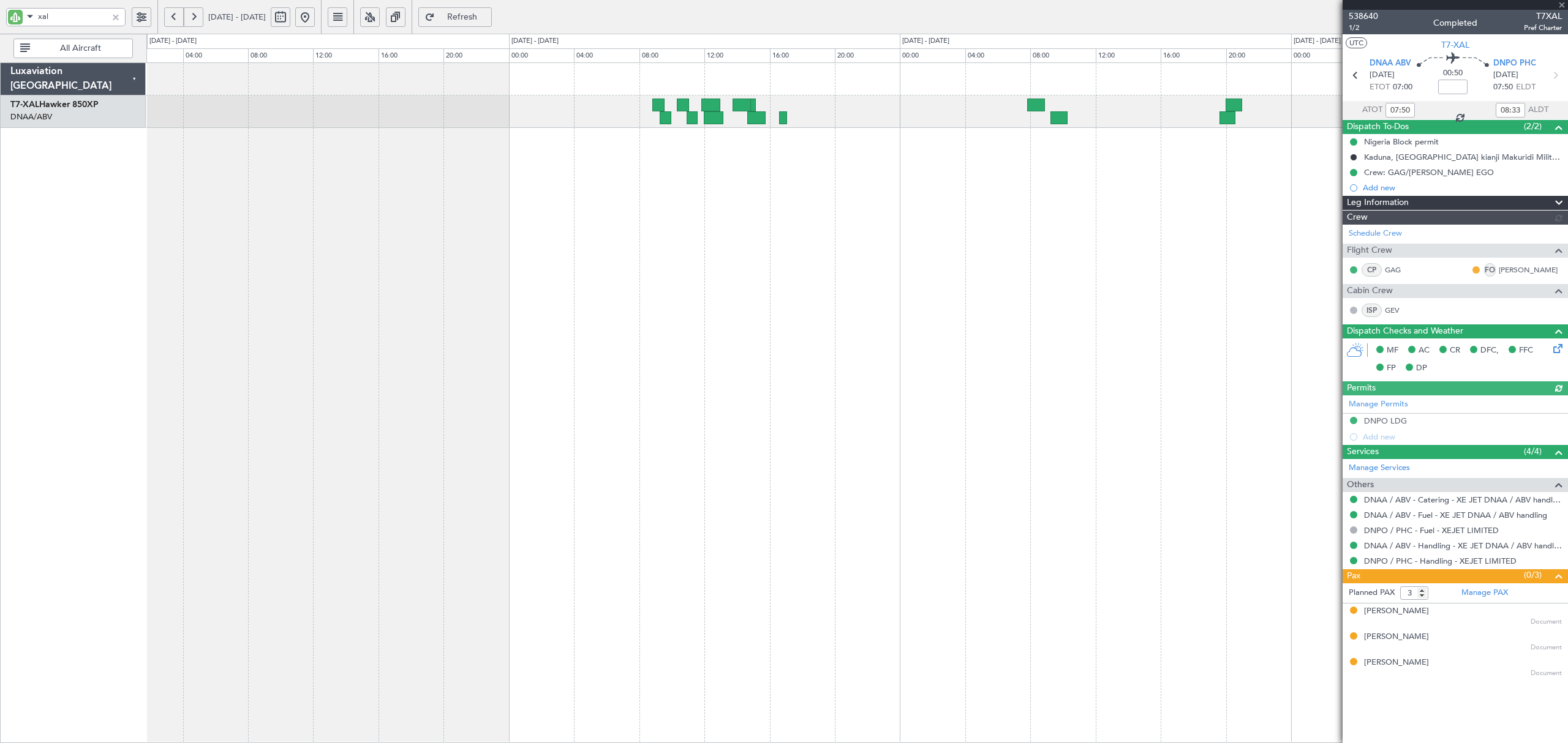
type input "Dherander Fithani (DHF)"
type input "7504"
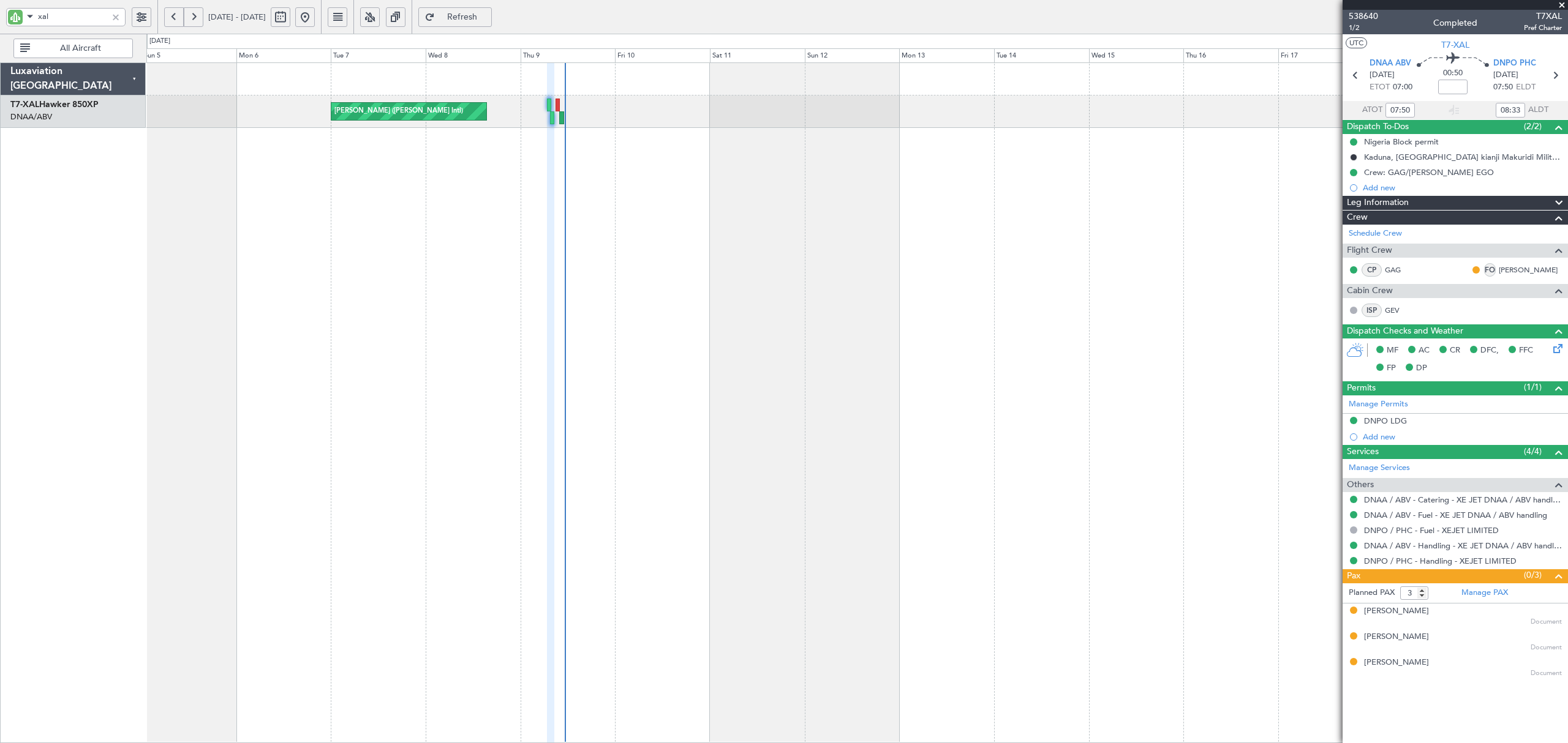
click at [108, 208] on div "[PERSON_NAME] ([PERSON_NAME] Intl) Luxaviation [GEOGRAPHIC_DATA] T7-XAL Hawker …" at bounding box center [784, 388] width 1568 height 710
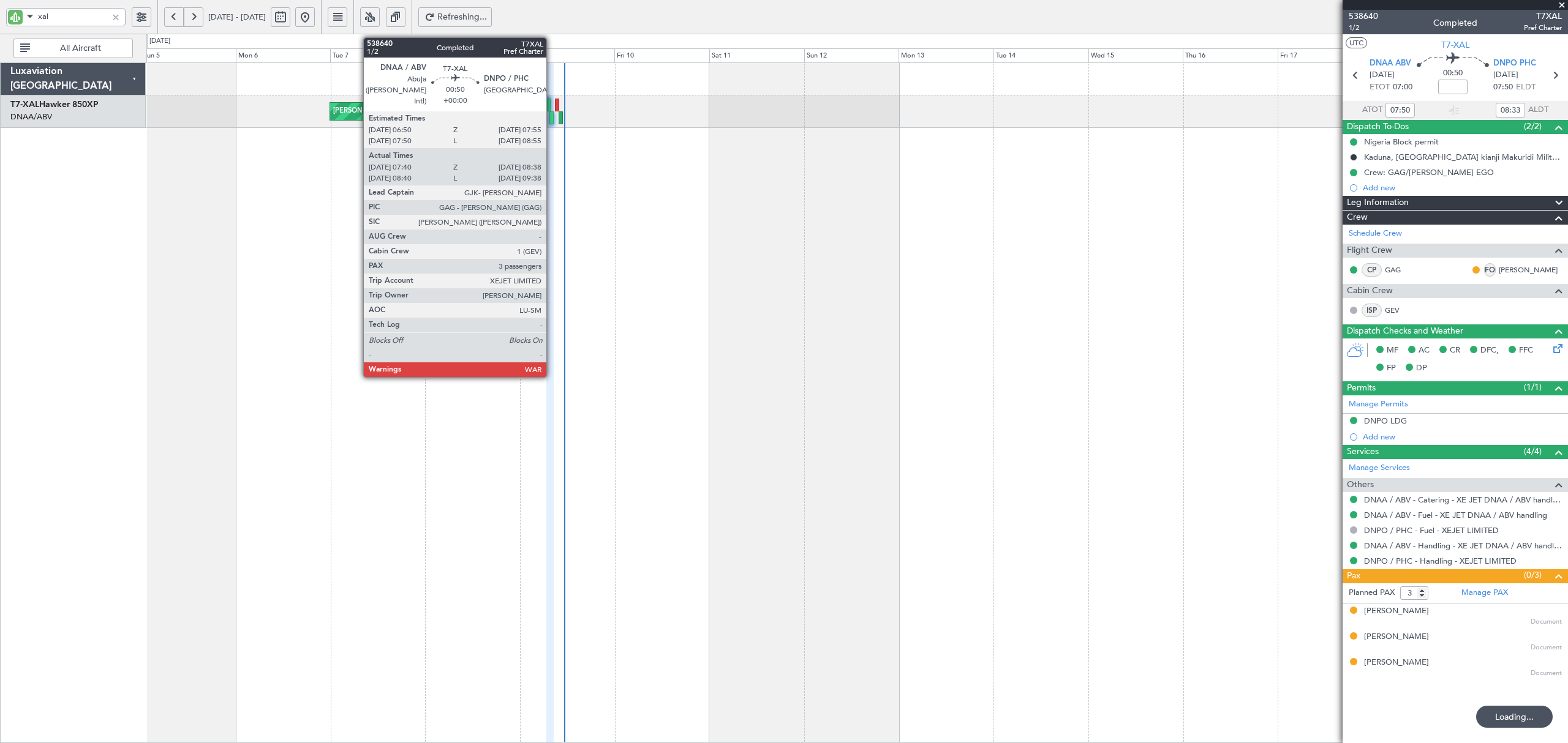
click at [552, 120] on div at bounding box center [552, 118] width 5 height 13
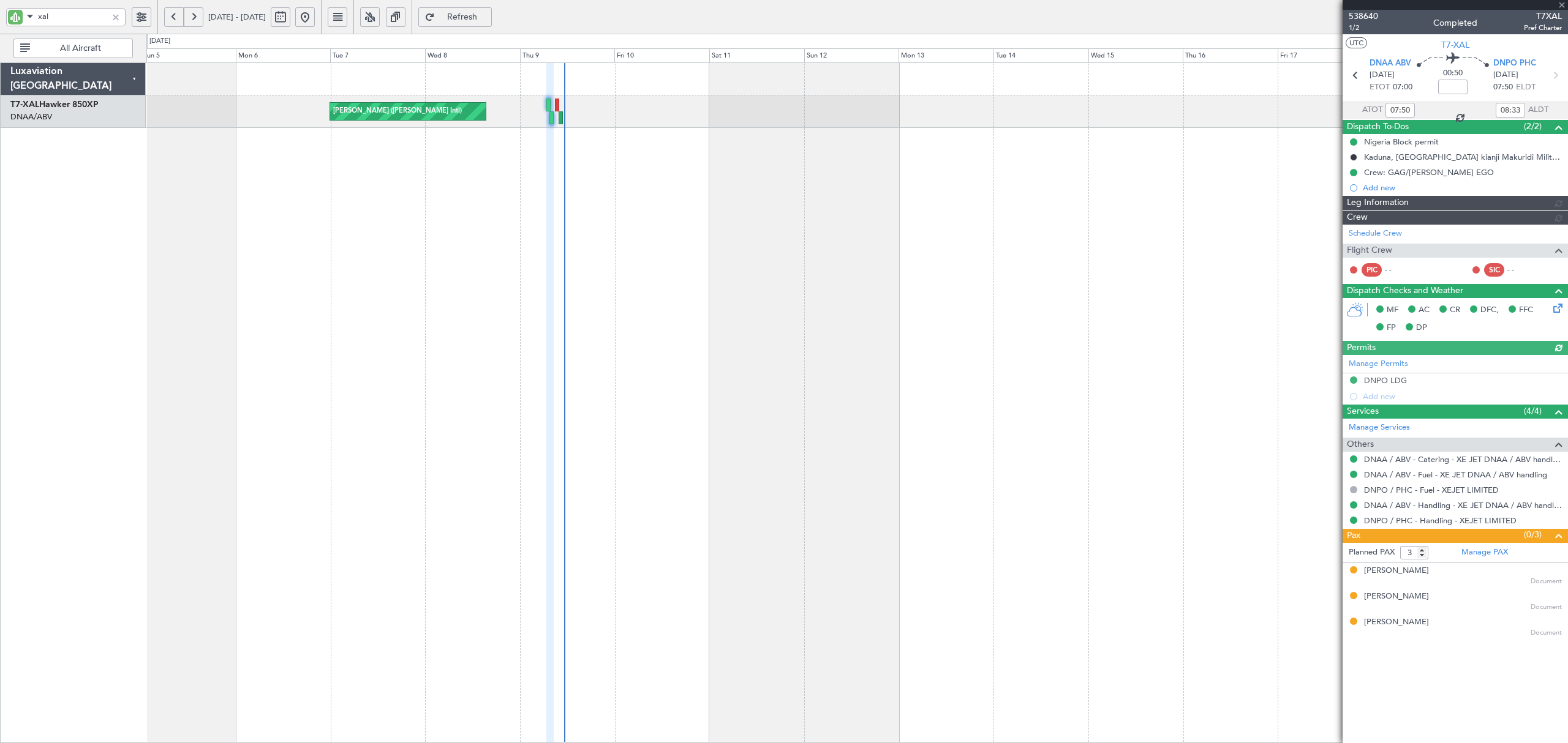
type input "Dherander Fithani (DHF)"
type input "7504"
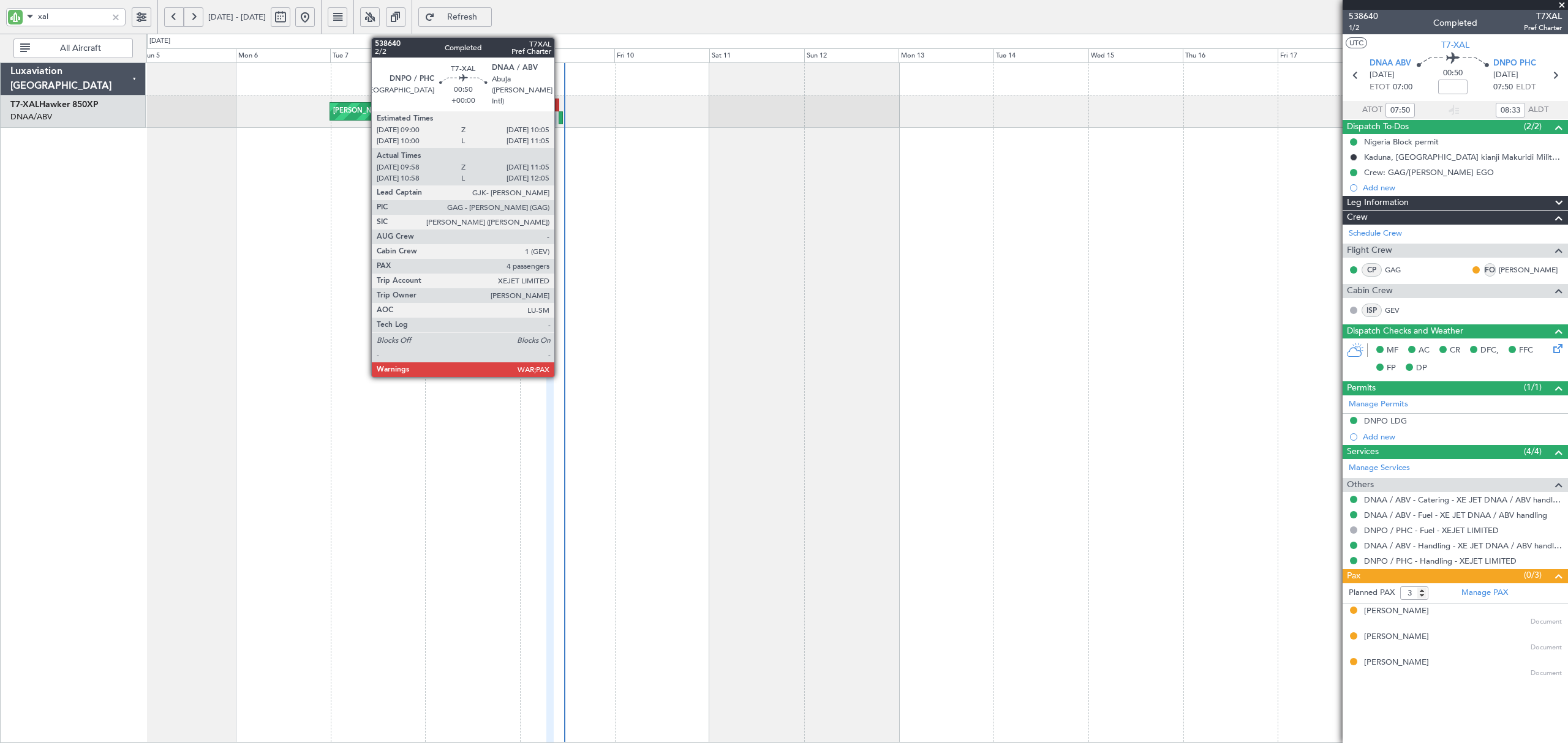
click at [560, 116] on div at bounding box center [561, 118] width 5 height 13
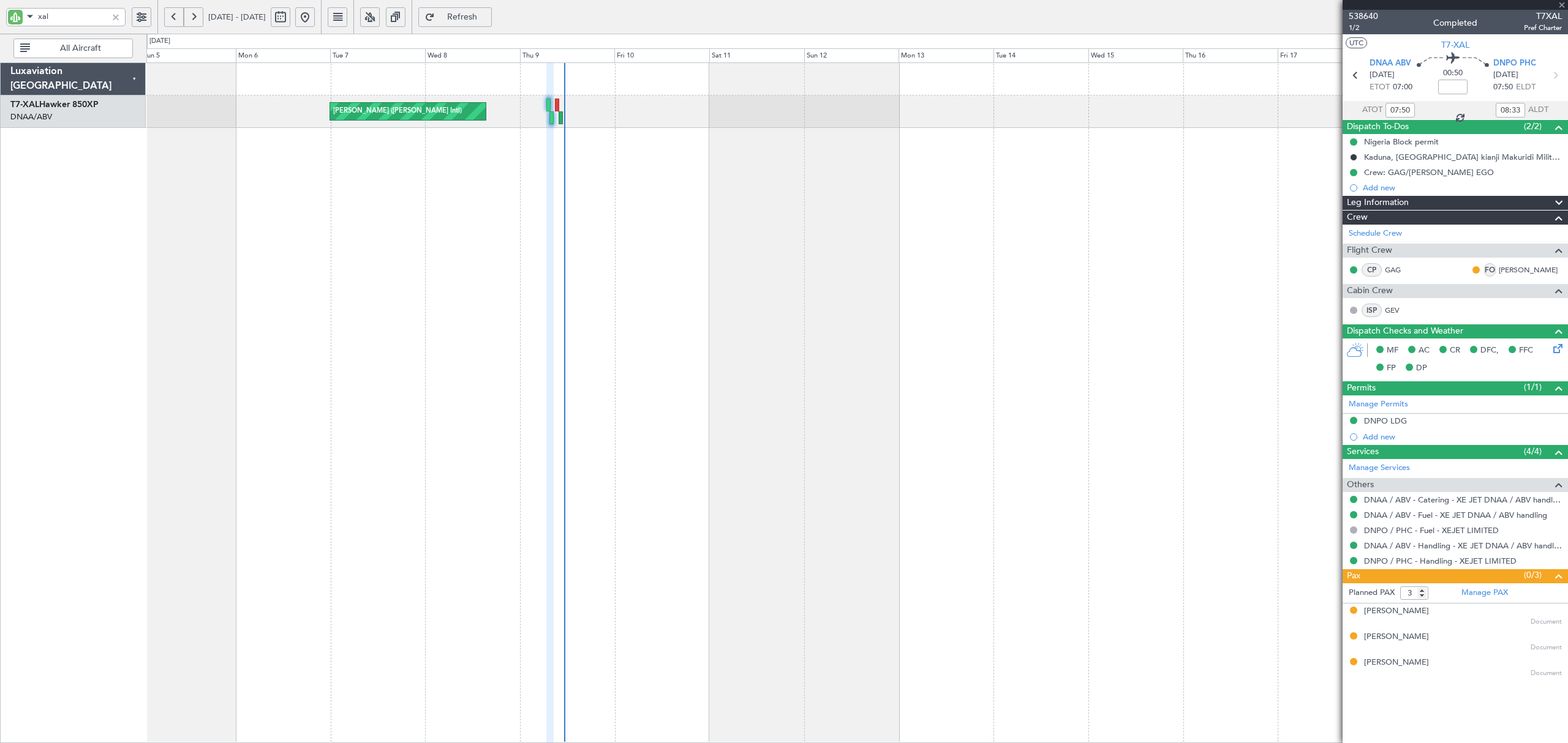
type input "10:08"
type input "11:00"
type input "4"
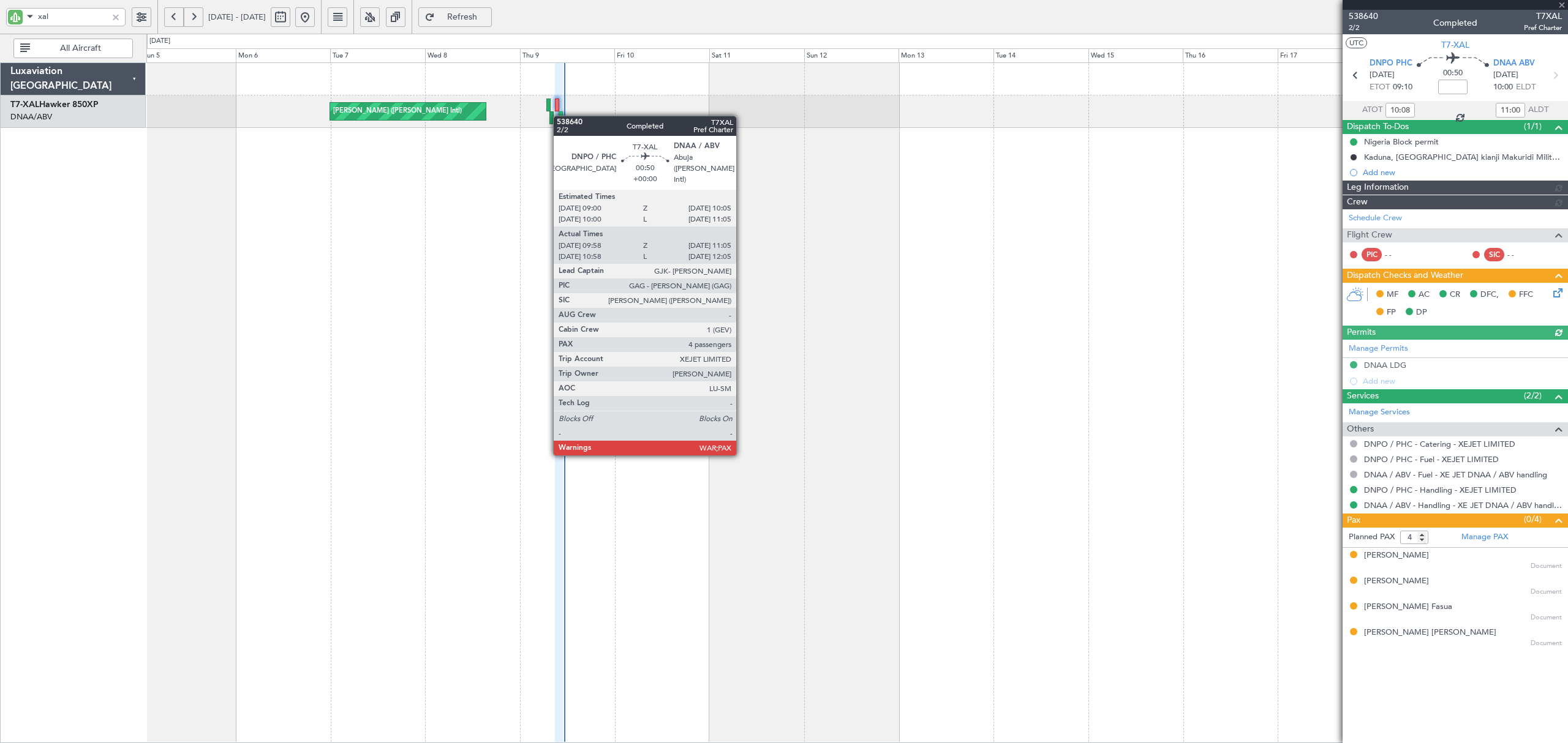
type input "Dherander Fithani (DHF)"
type input "7505"
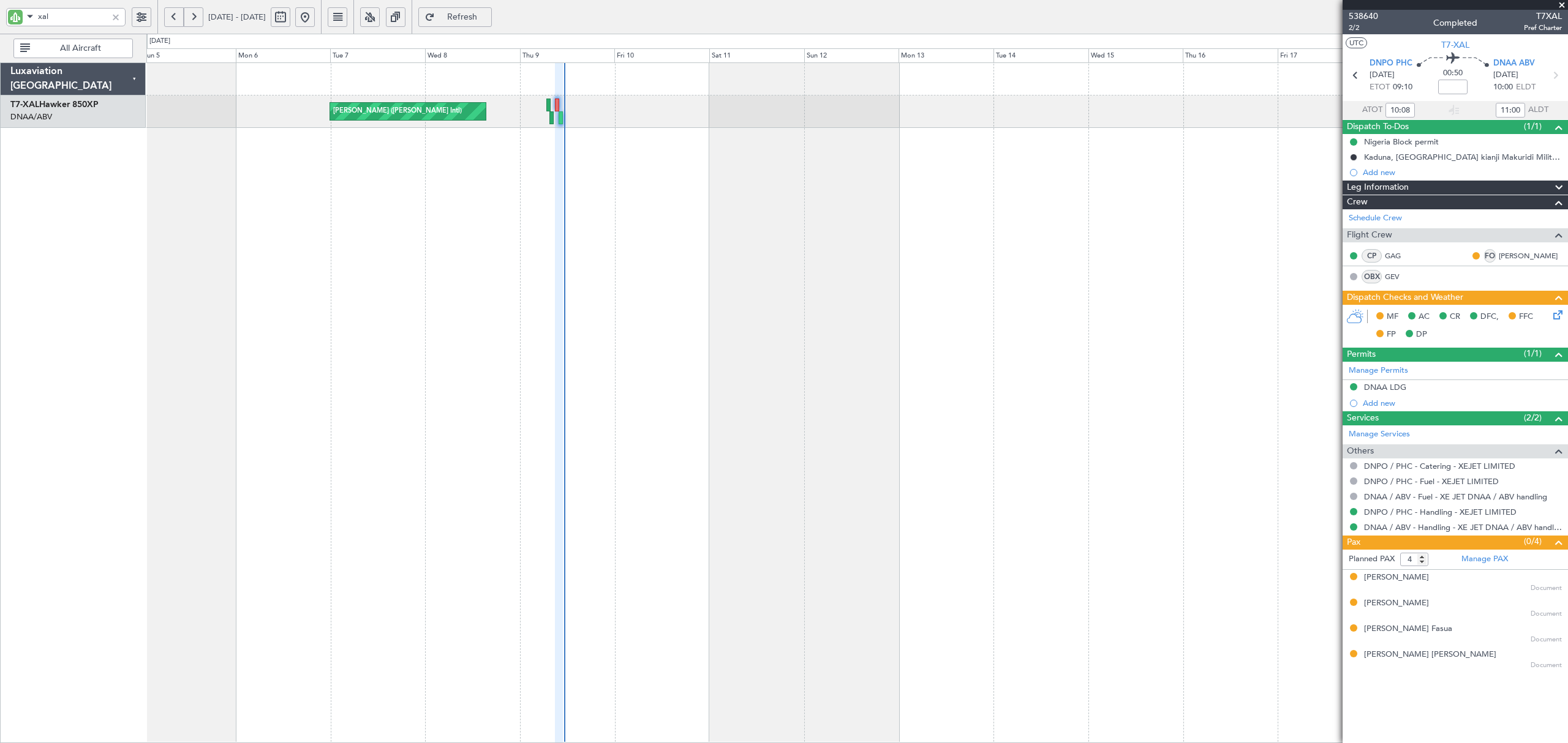
click at [1179, 302] on div "[PERSON_NAME] ([PERSON_NAME] Intl)" at bounding box center [857, 402] width 1421 height 681
type input "Dherander Fithani (DHF)"
type input "7505"
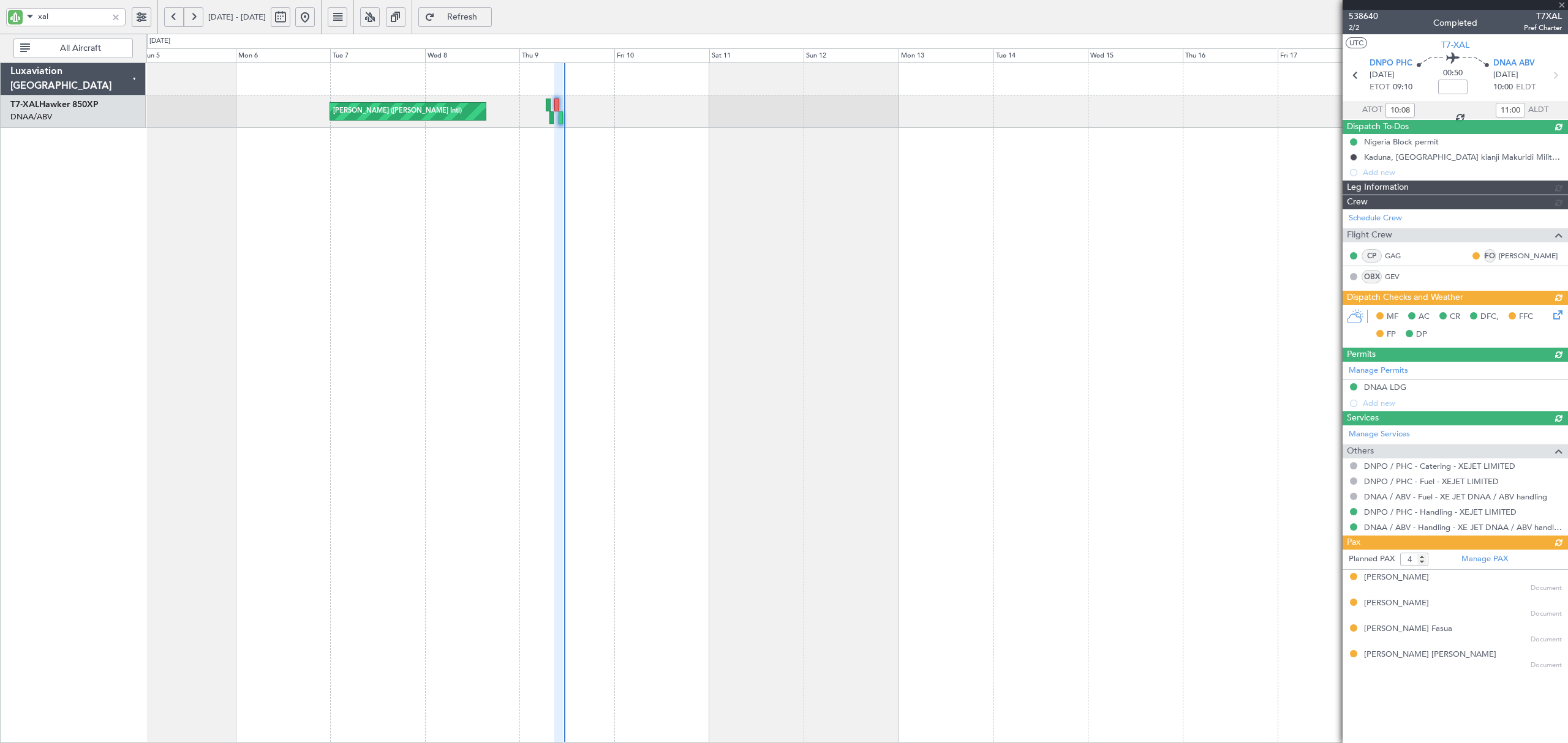
type input "8"
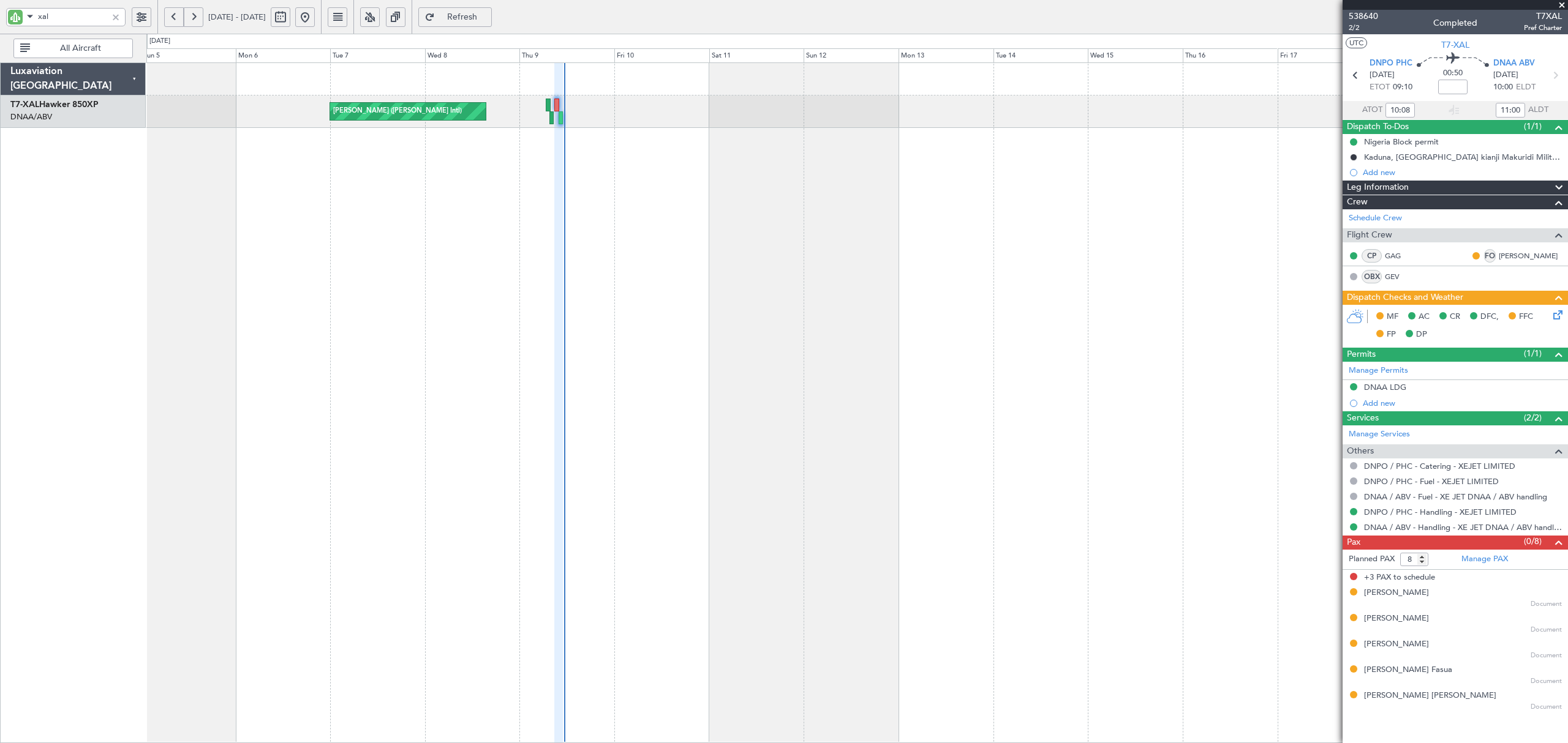
type input "Dherander Fithani (DHF)"
type input "7505"
type input "Dherander Fithani (DHF)"
type input "7505"
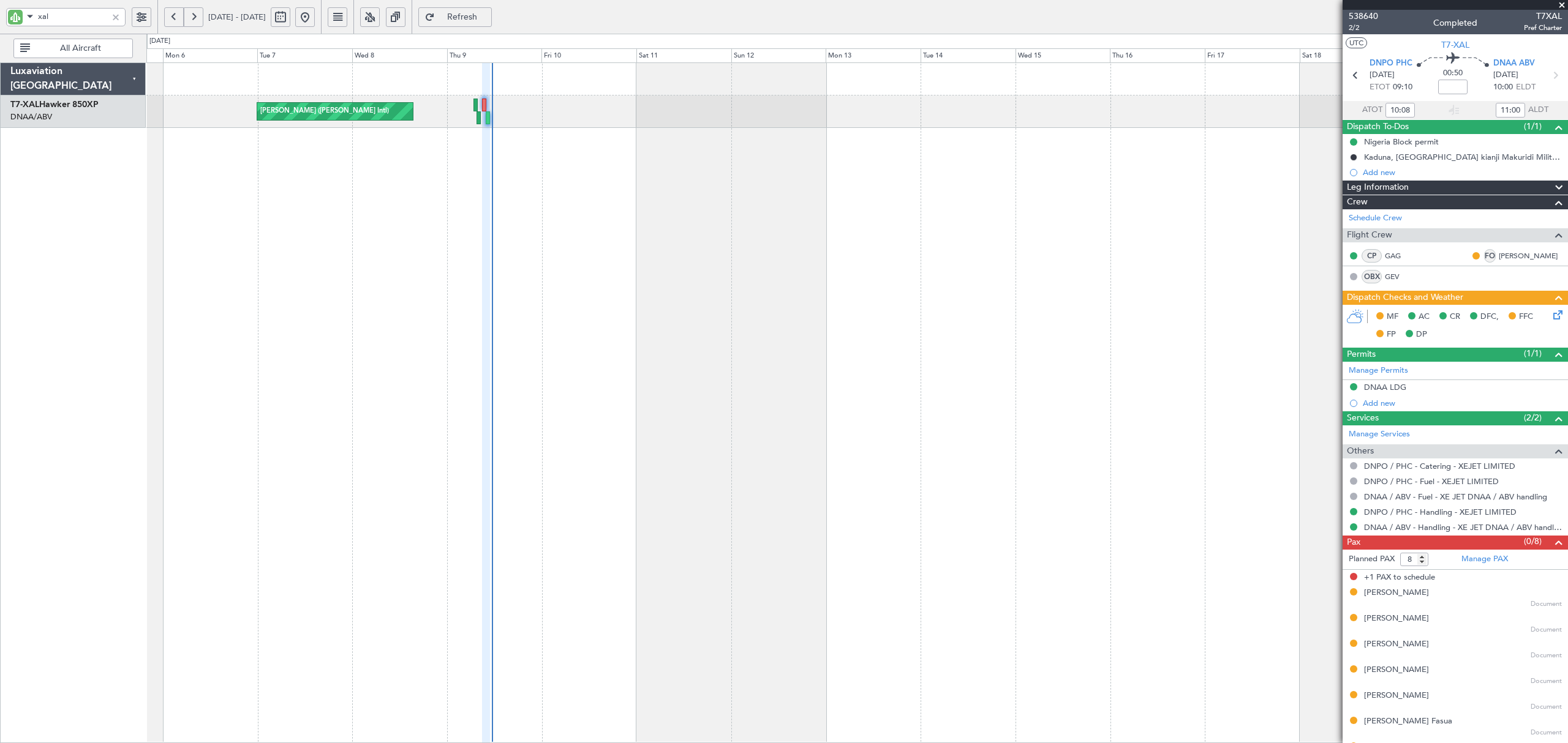
click at [576, 234] on div "[PERSON_NAME] ([PERSON_NAME] Intl)" at bounding box center [857, 402] width 1421 height 681
click at [110, 14] on div at bounding box center [116, 17] width 14 height 14
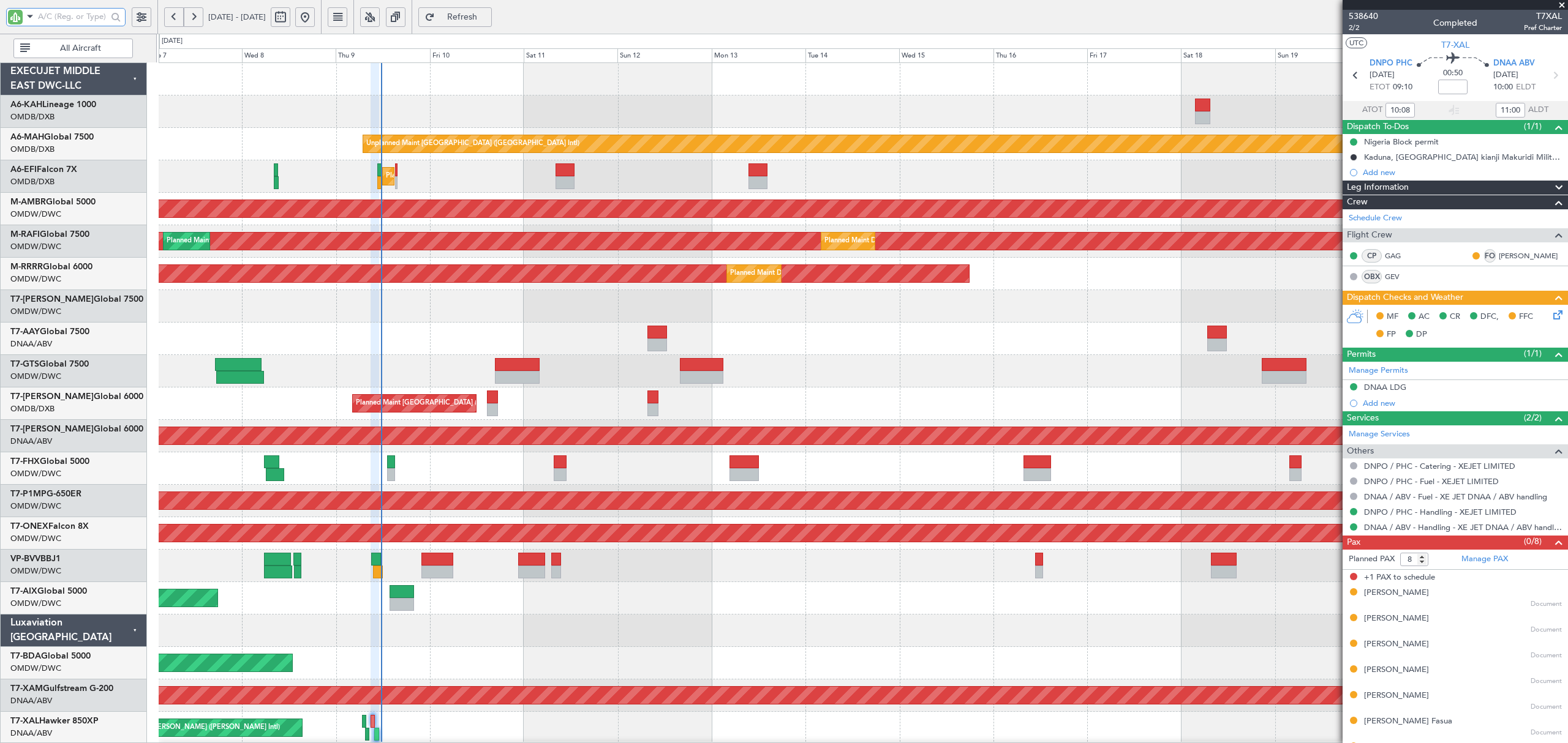
click at [507, 302] on div "Unplanned Maint [GEOGRAPHIC_DATA] ([GEOGRAPHIC_DATA] Intl) Planned Maint [GEOGR…" at bounding box center [863, 663] width 1408 height 1200
type input "Dherander Fithani (DHF)"
type input "7505"
type input "Dherander Fithani (DHF)"
type input "7505"
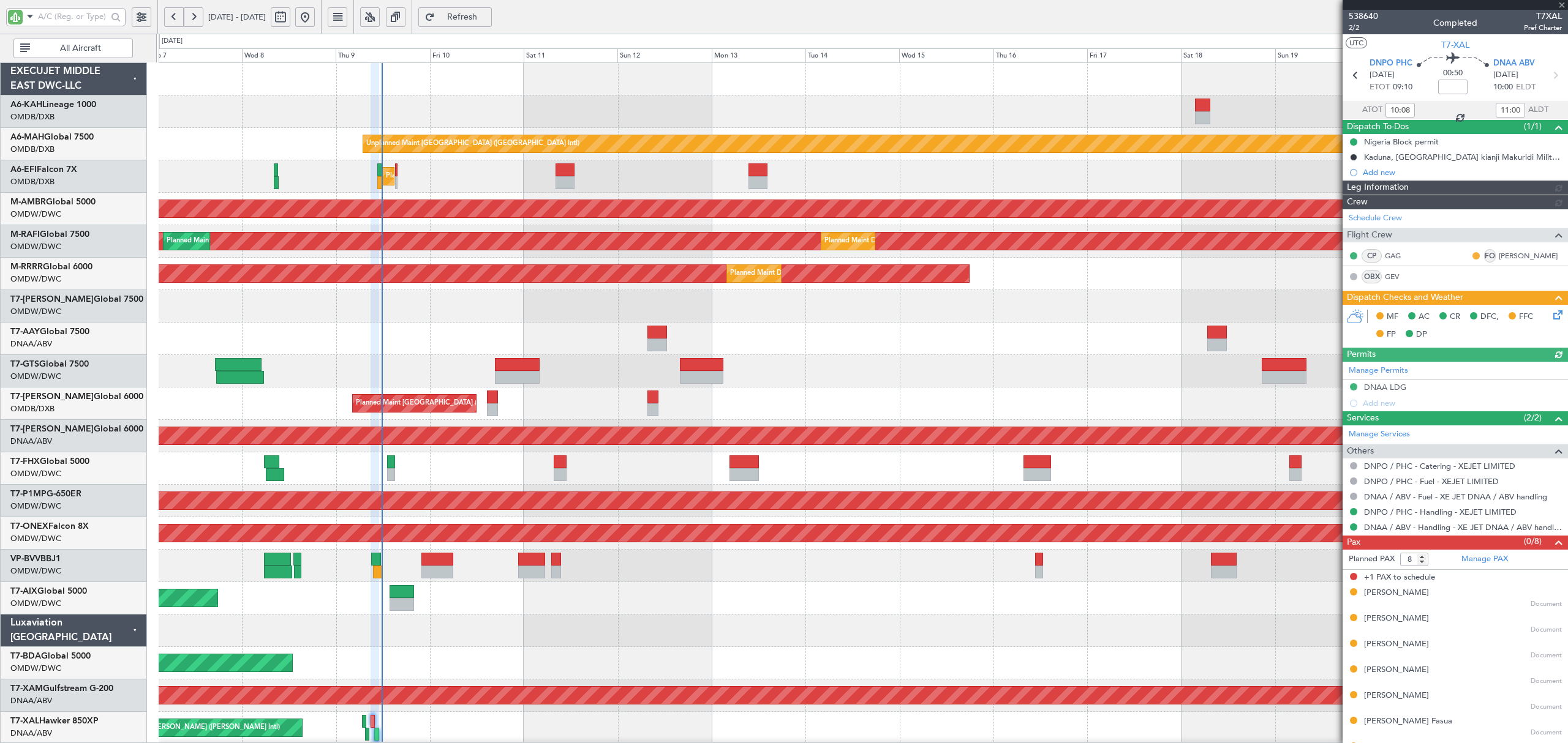
type input "Dherander Fithani (DHF)"
type input "7505"
click at [911, 307] on div "Planned Maint Dubai (Al Maktoum Intl)" at bounding box center [863, 306] width 1408 height 32
click at [1044, 370] on div "Planned Maint [GEOGRAPHIC_DATA] (Seletar)" at bounding box center [863, 371] width 1408 height 32
click at [75, 169] on link "A6-EFI Falcon 7X" at bounding box center [44, 169] width 67 height 9
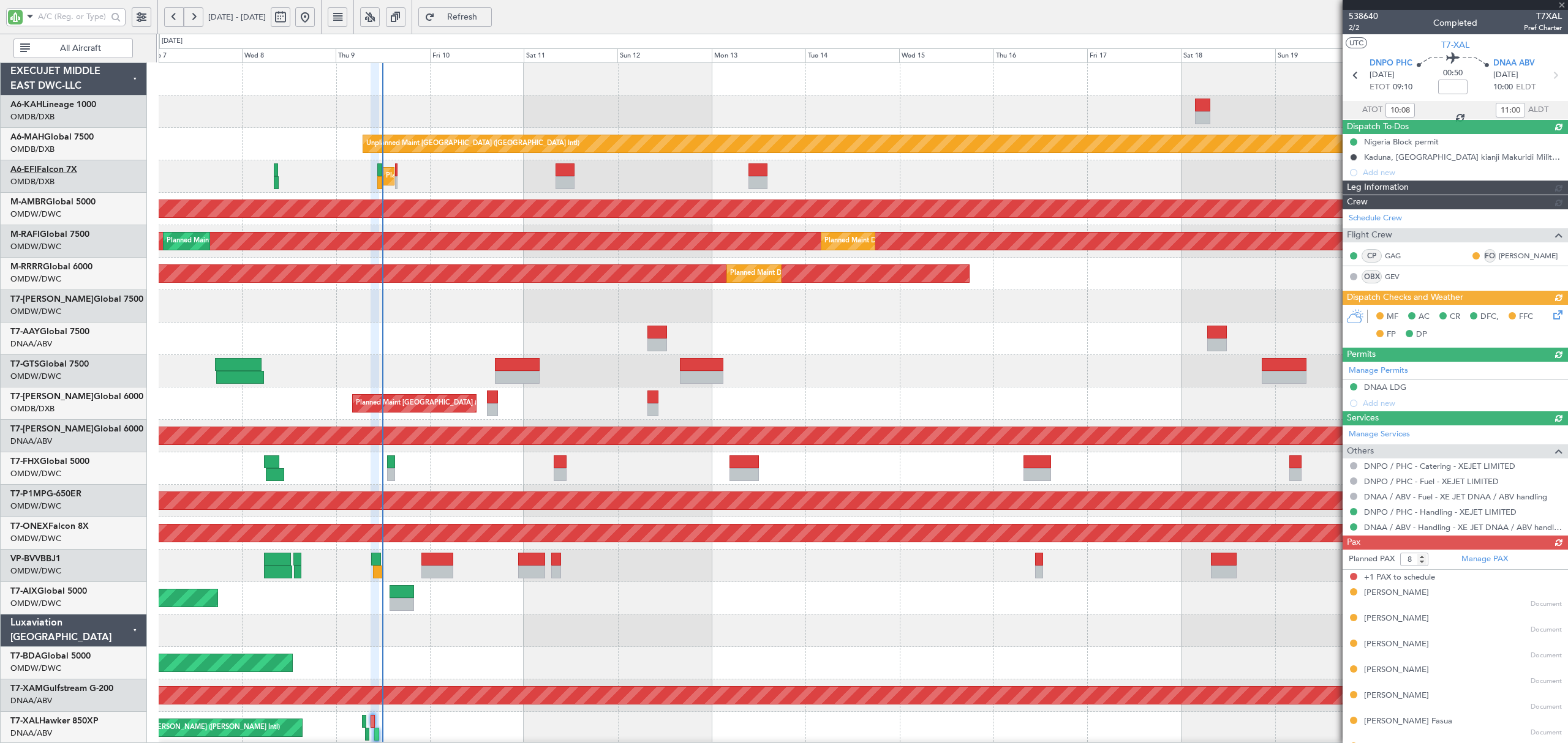
type input "7"
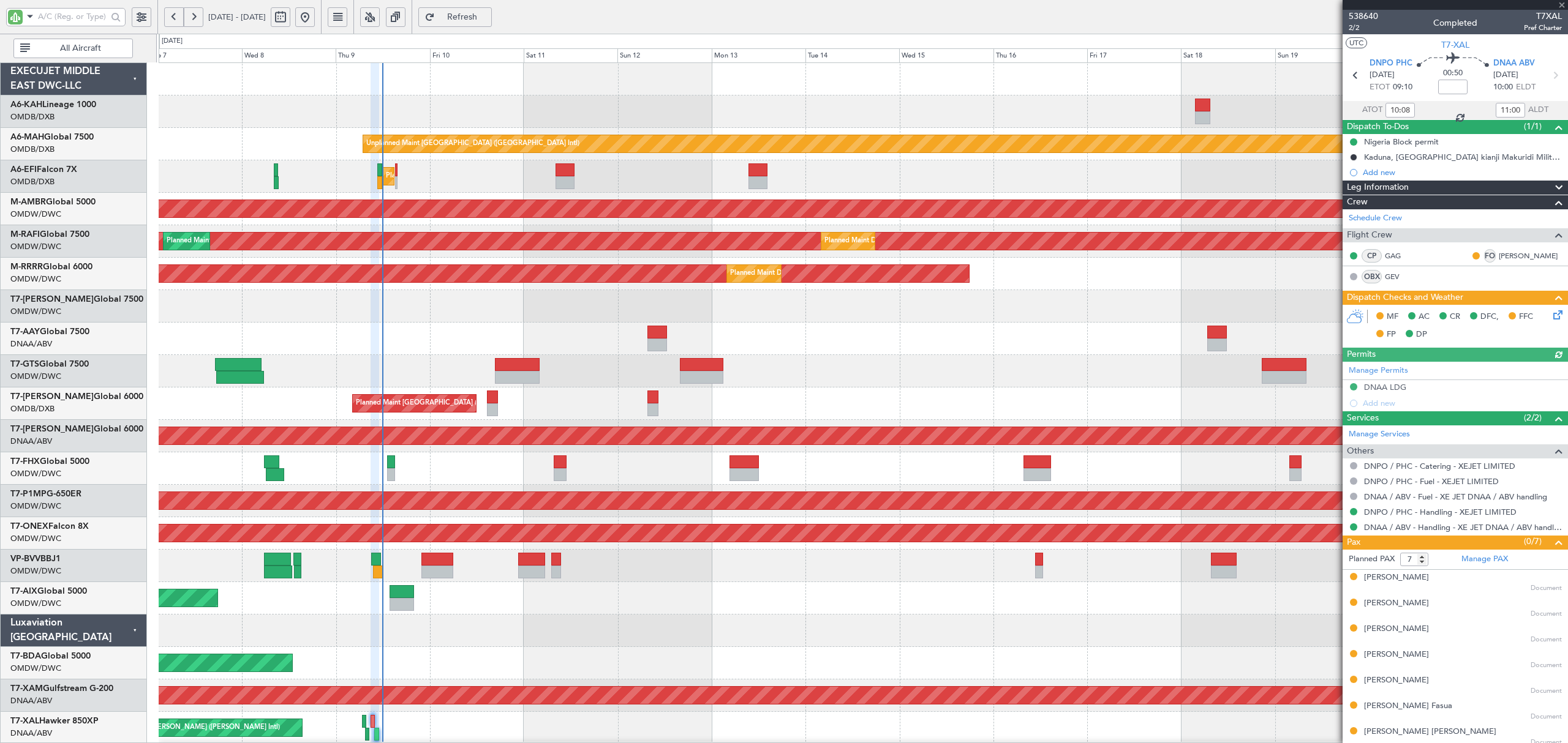
type input "Dherander Fithani (DHF)"
type input "7505"
type input "8"
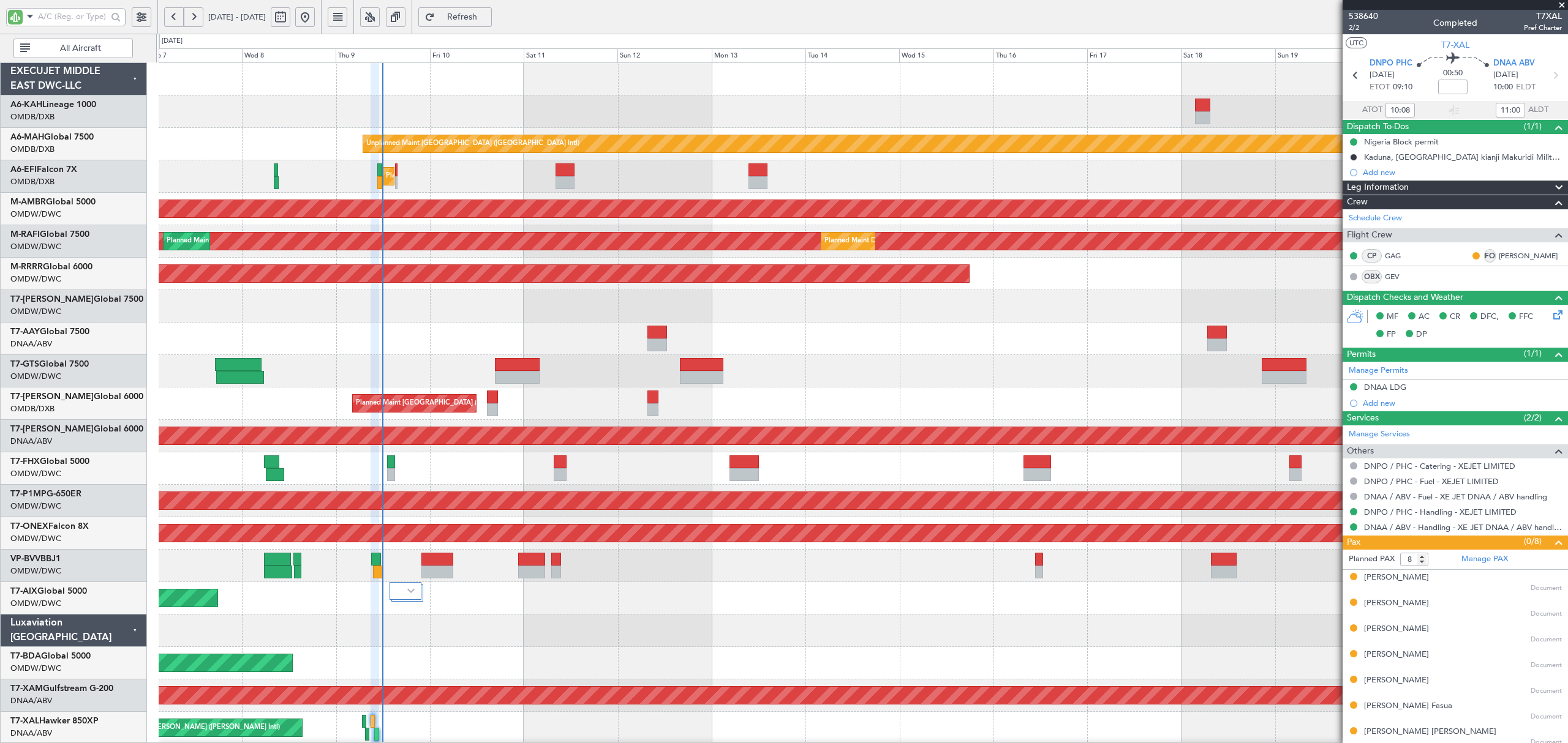
type input "Dherander Fithani (DHF)"
type input "7505"
type input "Dherander Fithani (DHF)"
type input "7505"
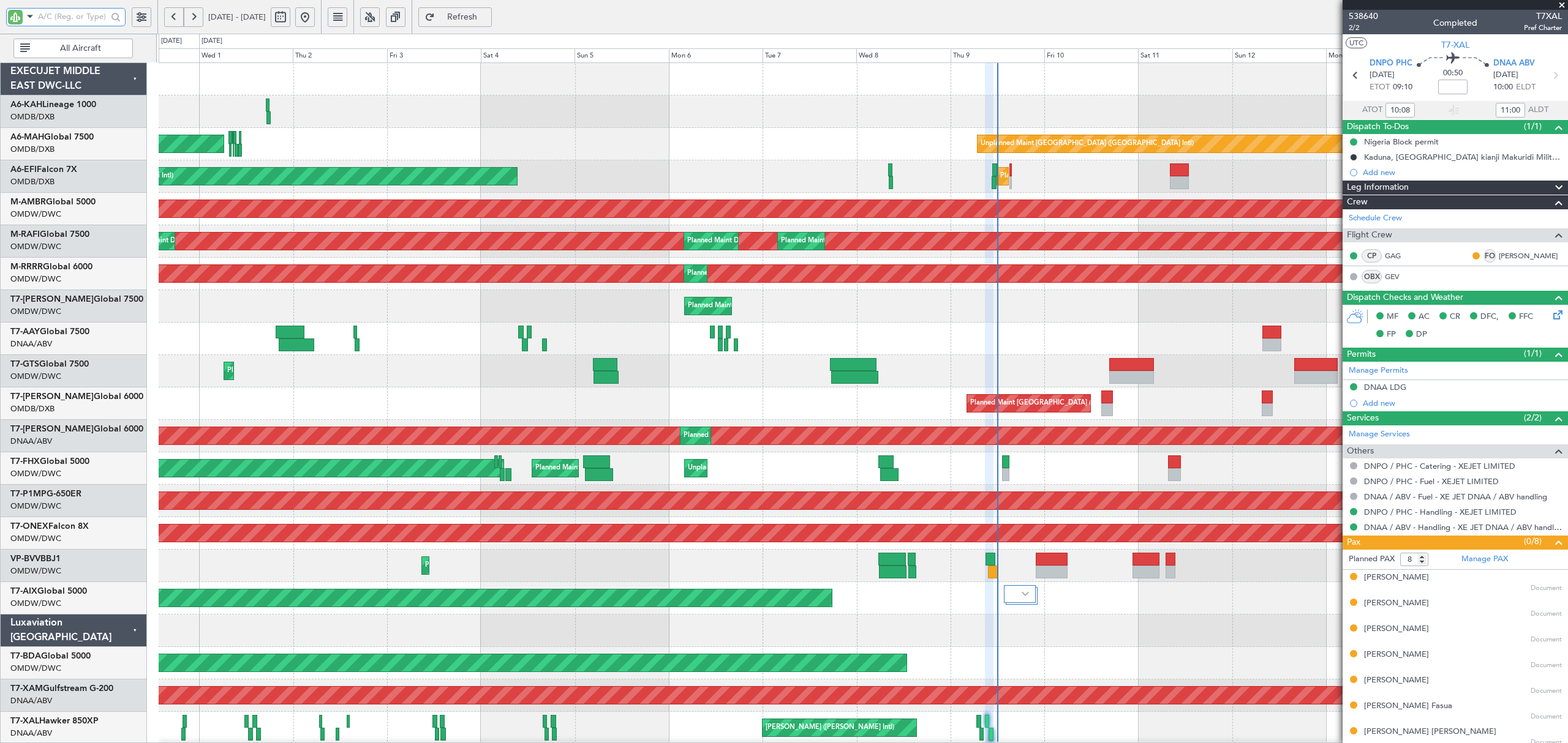
click at [964, 169] on div "Planned Maint Dubai (Al Maktoum Intl) AOG Maint [GEOGRAPHIC_DATA] (Dubai Intl)" at bounding box center [863, 176] width 1408 height 32
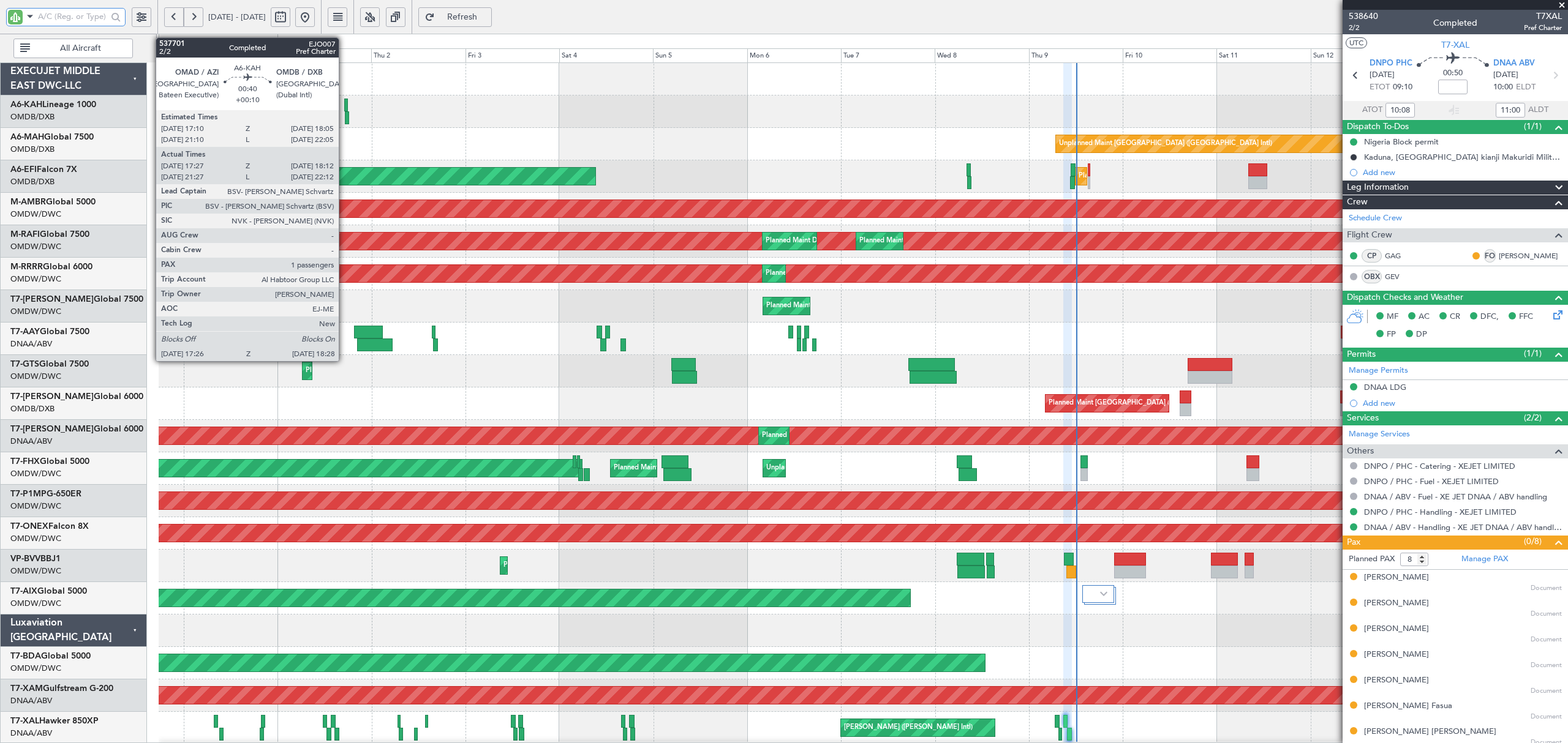
click at [345, 116] on div at bounding box center [347, 118] width 5 height 13
click at [348, 116] on div at bounding box center [347, 118] width 5 height 13
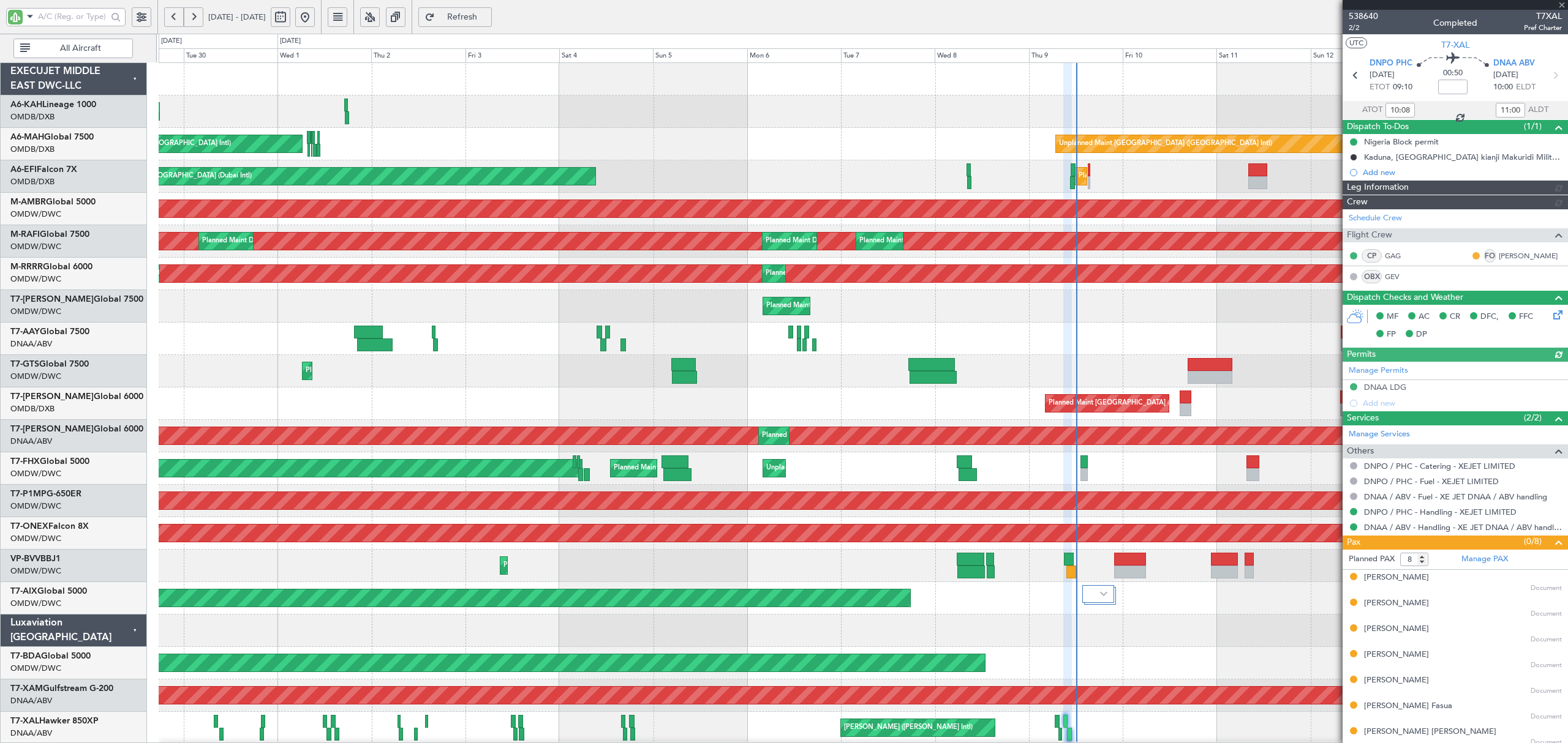
type input "Dherander Fithani (DHF)"
type input "7505"
type input "Dherander Fithani (DHF)"
type input "7505"
type input "Dherander Fithani (DHF)"
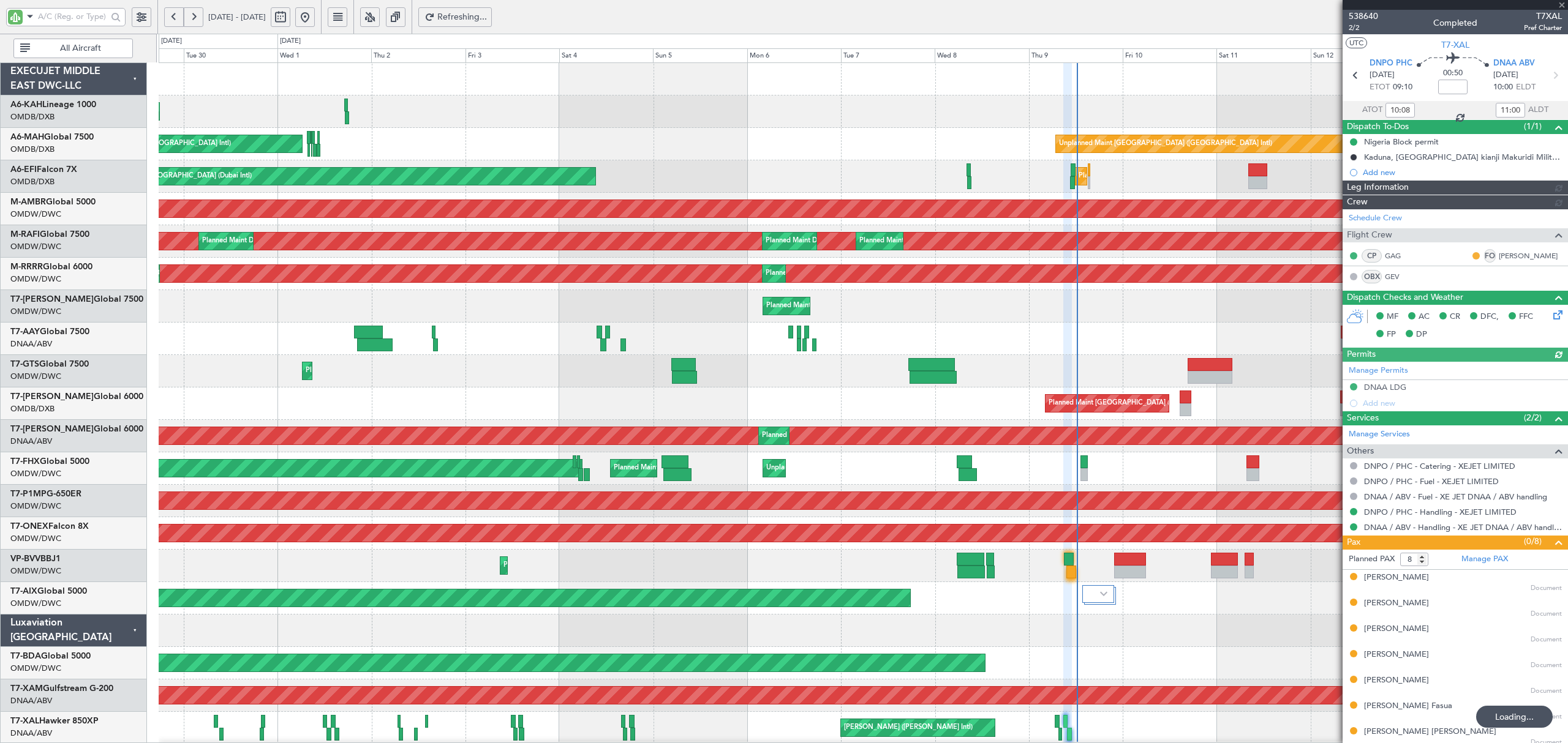
type input "7505"
type input "Dherander Fithani (DHF)"
type input "7505"
click at [92, 20] on input "text" at bounding box center [72, 16] width 69 height 18
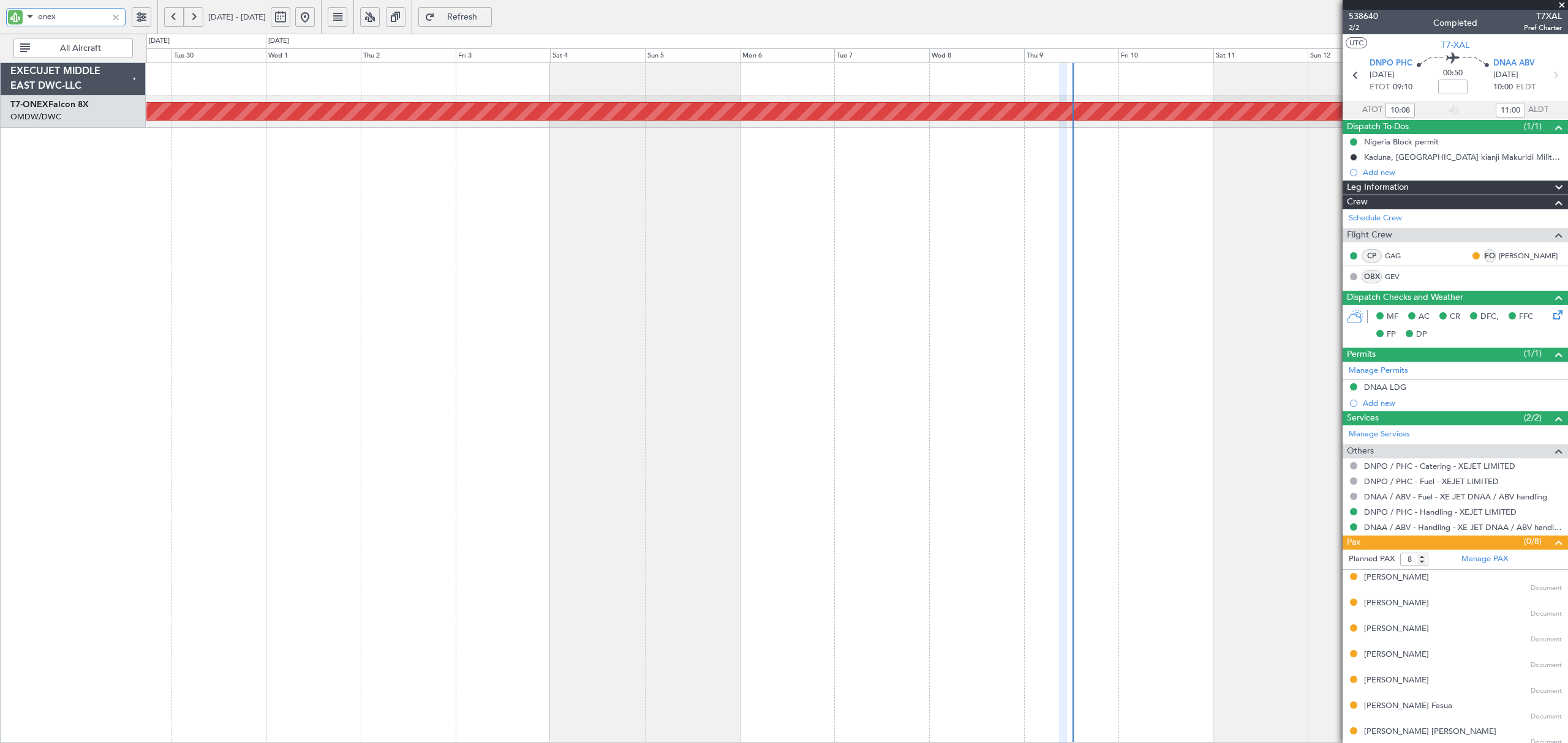
type input "onex"
click at [290, 15] on button at bounding box center [280, 17] width 20 height 20
select select "9"
select select "2025"
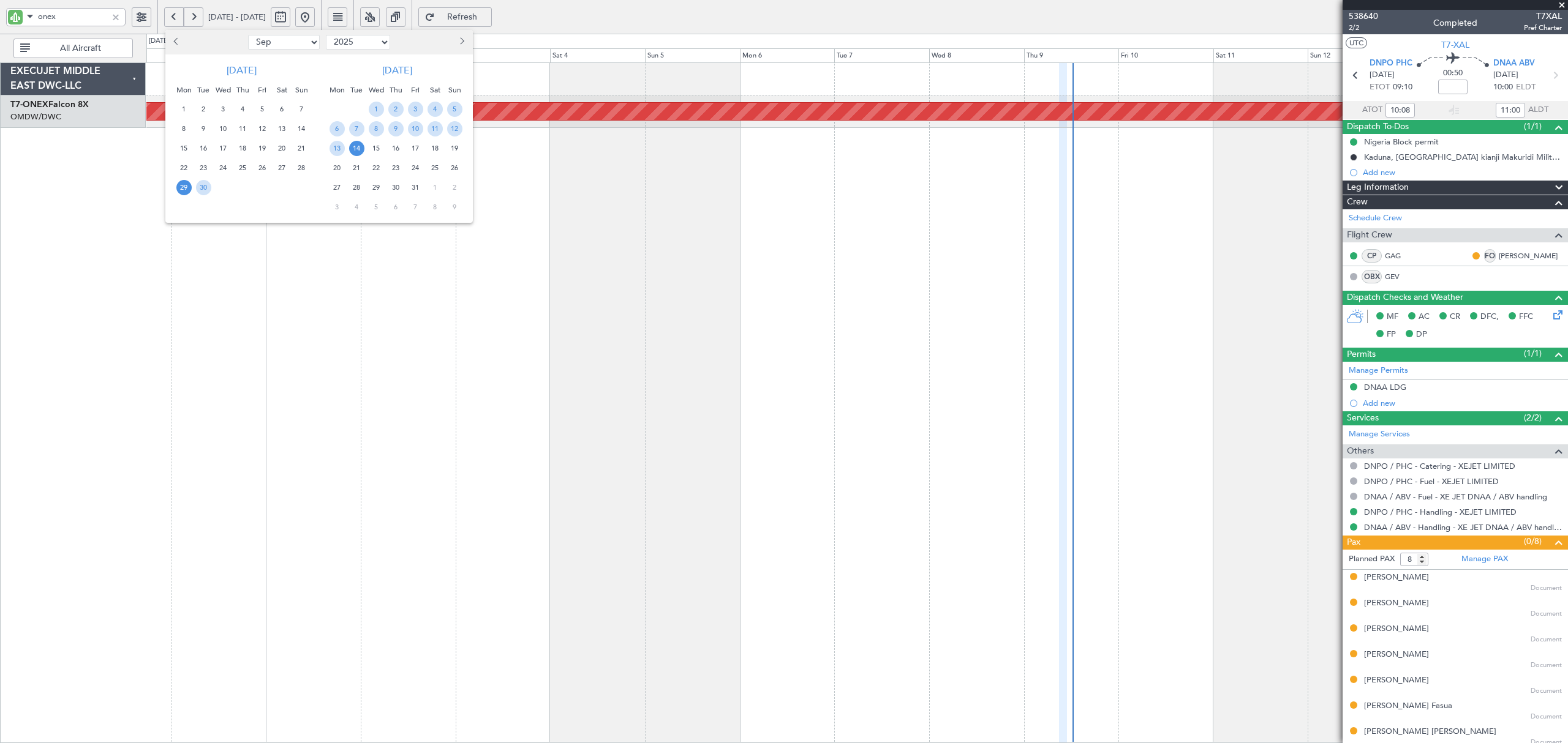
click at [178, 41] on span "Previous month" at bounding box center [177, 41] width 7 height 7
select select "6"
click at [222, 143] on span "11" at bounding box center [223, 148] width 15 height 15
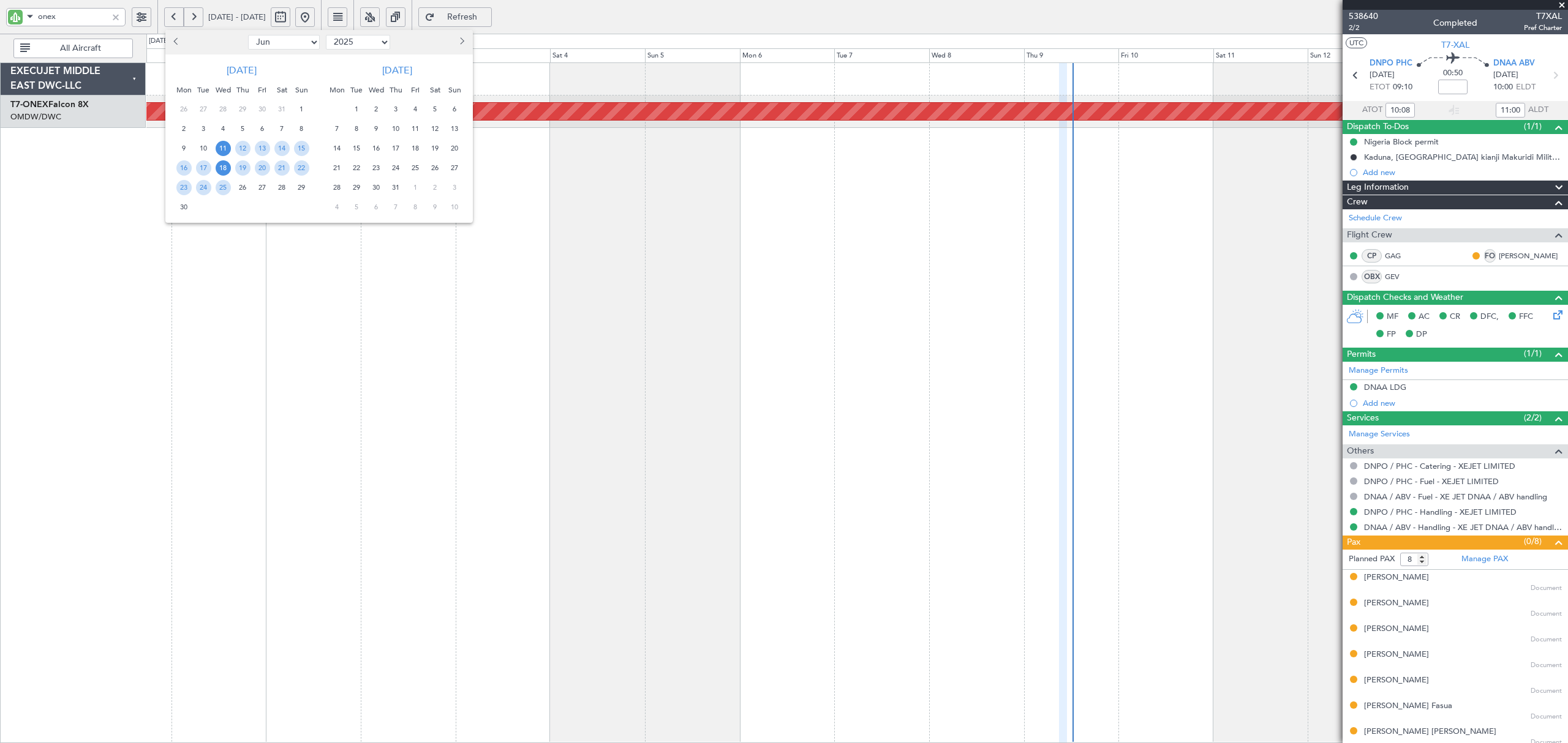
click at [219, 167] on span "18" at bounding box center [223, 167] width 15 height 15
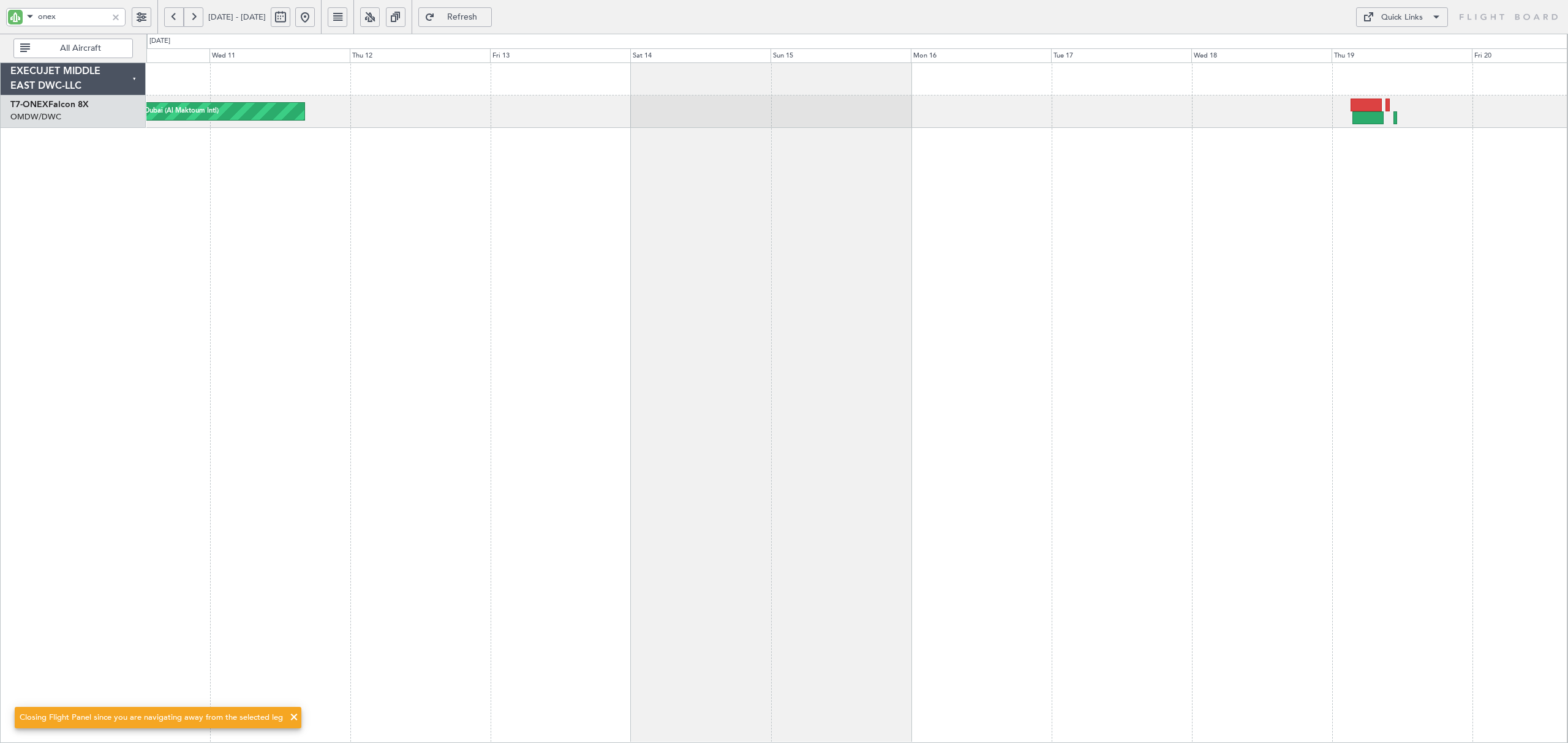
click at [437, 184] on div "Planned Maint Dubai (Al Maktoum Intl)" at bounding box center [857, 402] width 1421 height 681
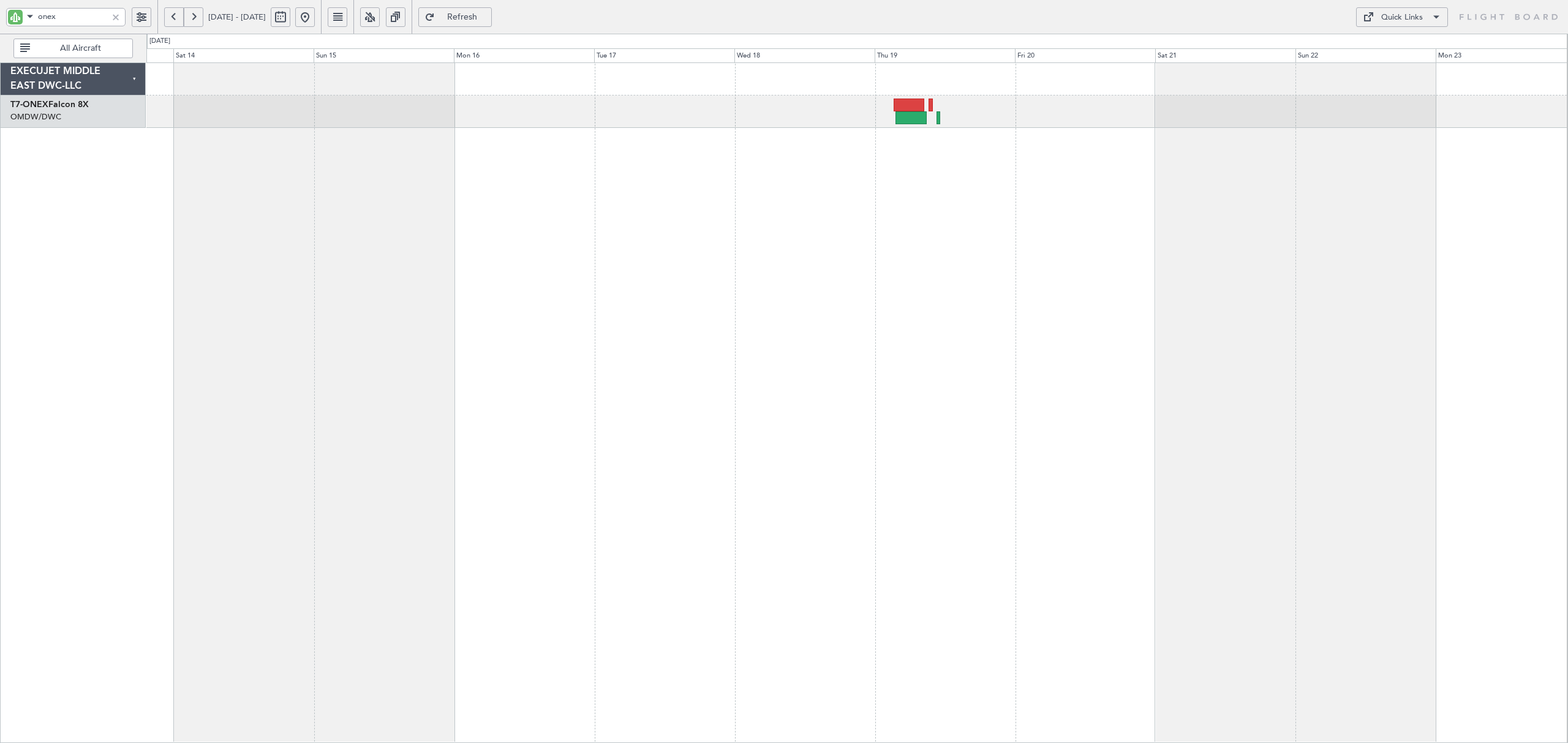
click at [955, 239] on div "Planned Maint Geneva (Cointrin) Planned Maint [GEOGRAPHIC_DATA] (Al Maktoum Int…" at bounding box center [857, 402] width 1421 height 681
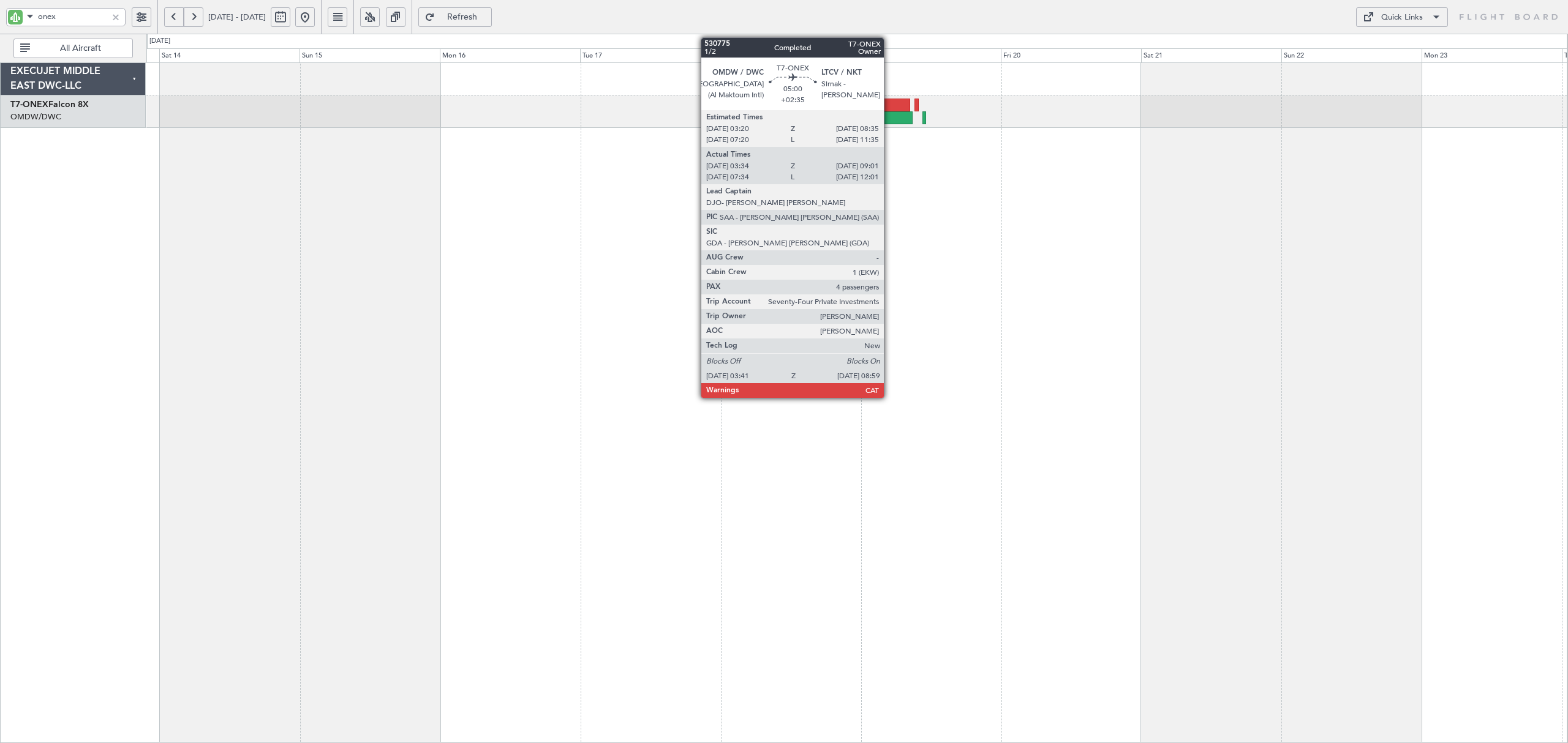
click at [889, 111] on div at bounding box center [896, 105] width 32 height 13
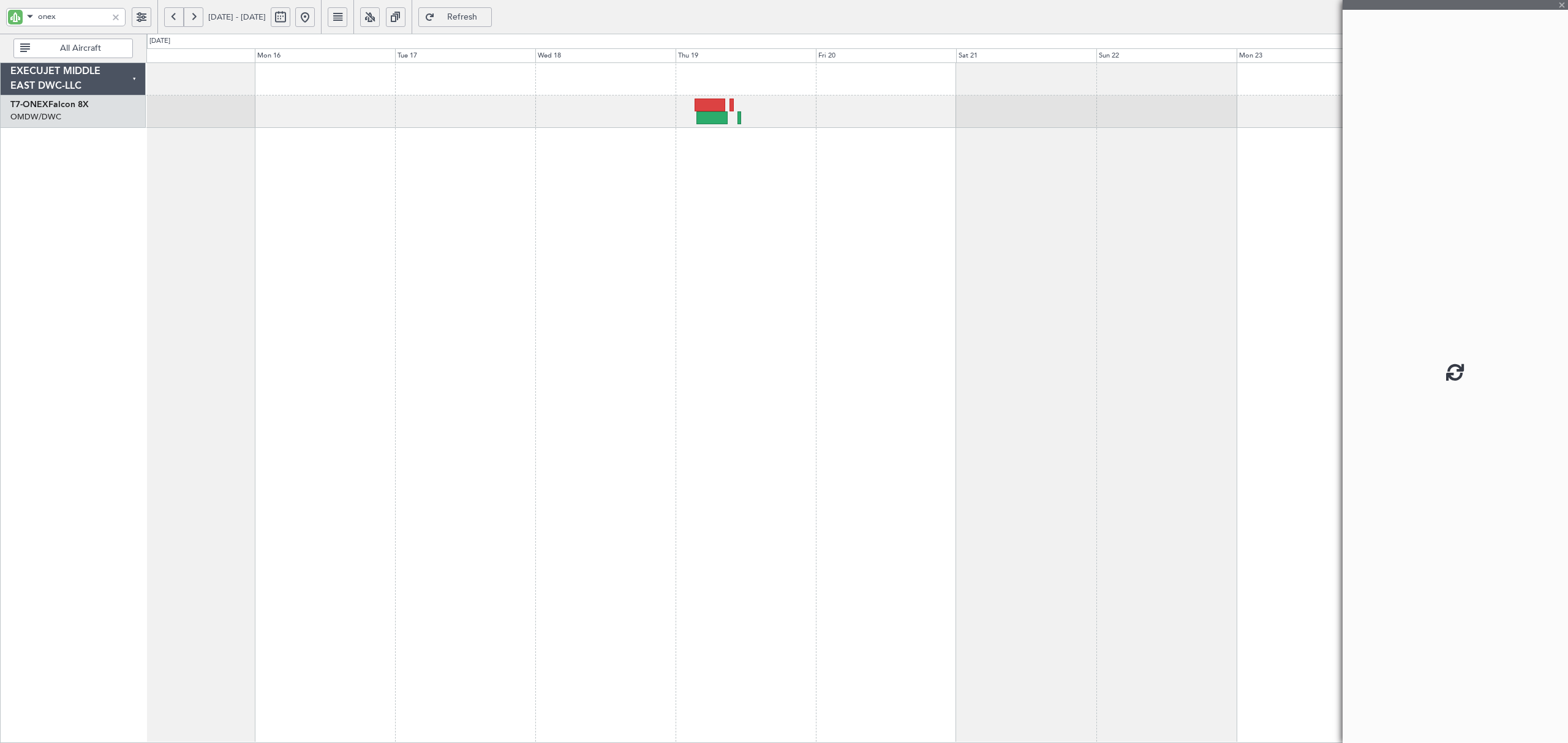
click at [678, 175] on div "Planned Maint Geneva (Cointrin)" at bounding box center [857, 402] width 1421 height 681
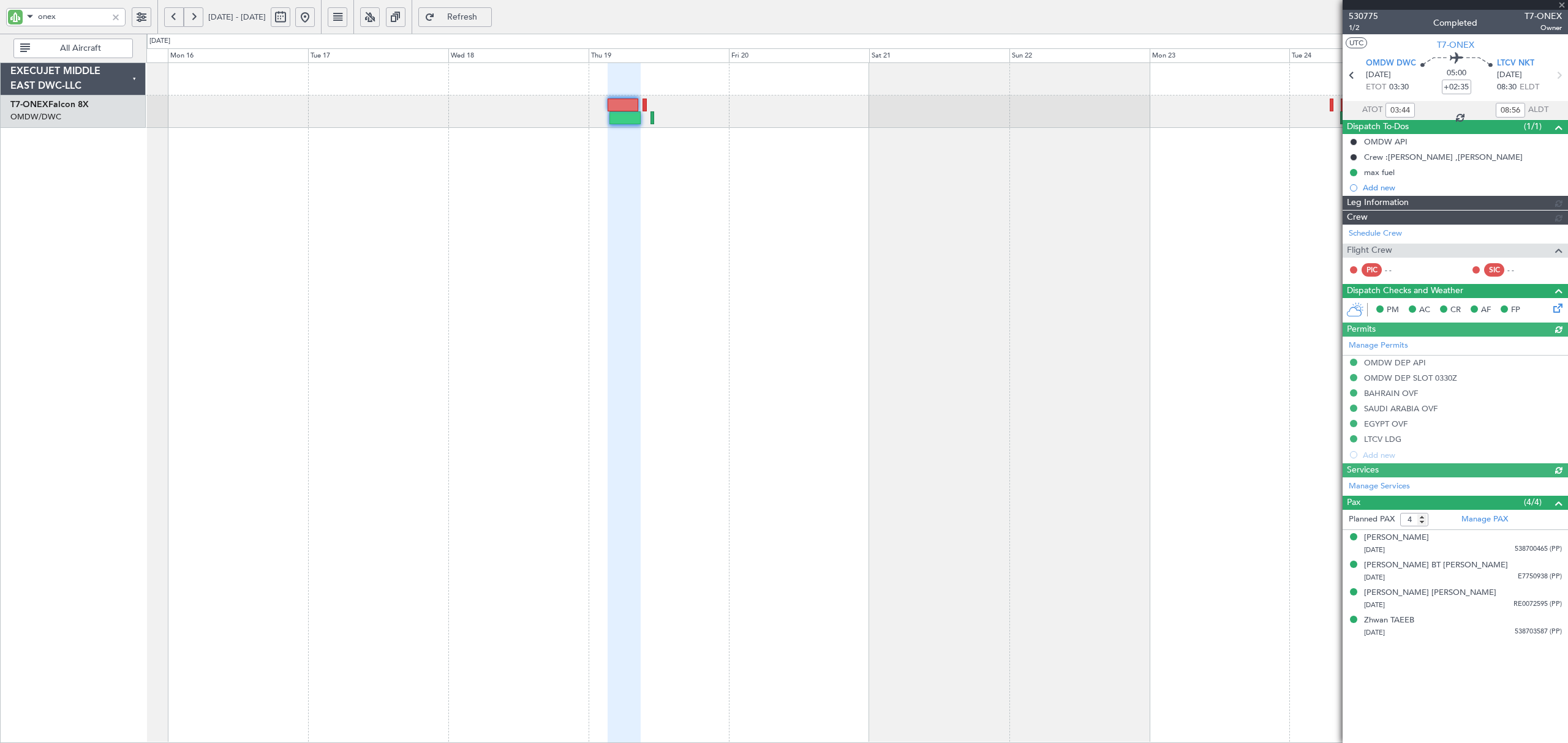
type input "[PERSON_NAME] ([PERSON_NAME])"
type input "6469"
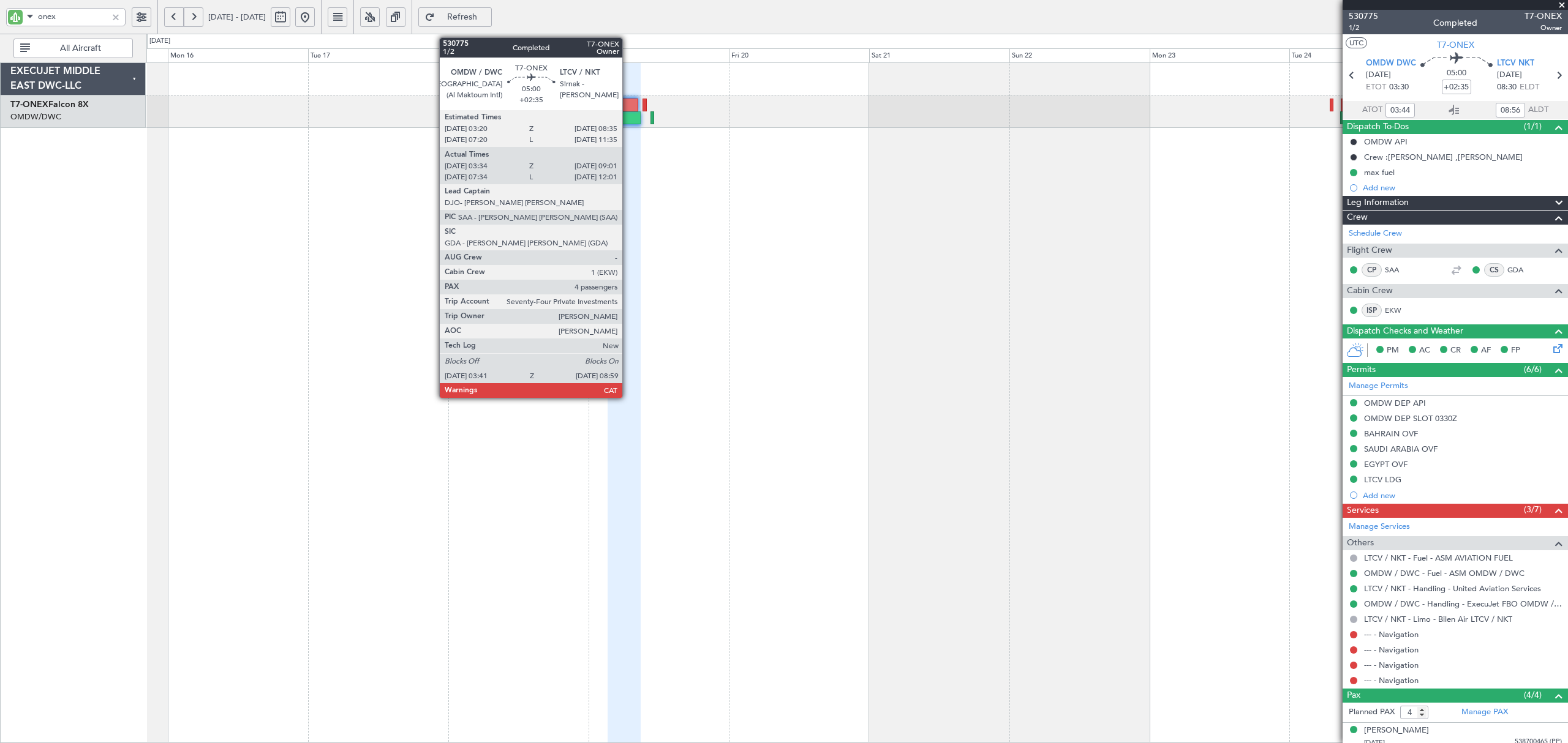
click at [405, 441] on div "Planned Maint Geneva (Cointrin)" at bounding box center [857, 402] width 1421 height 681
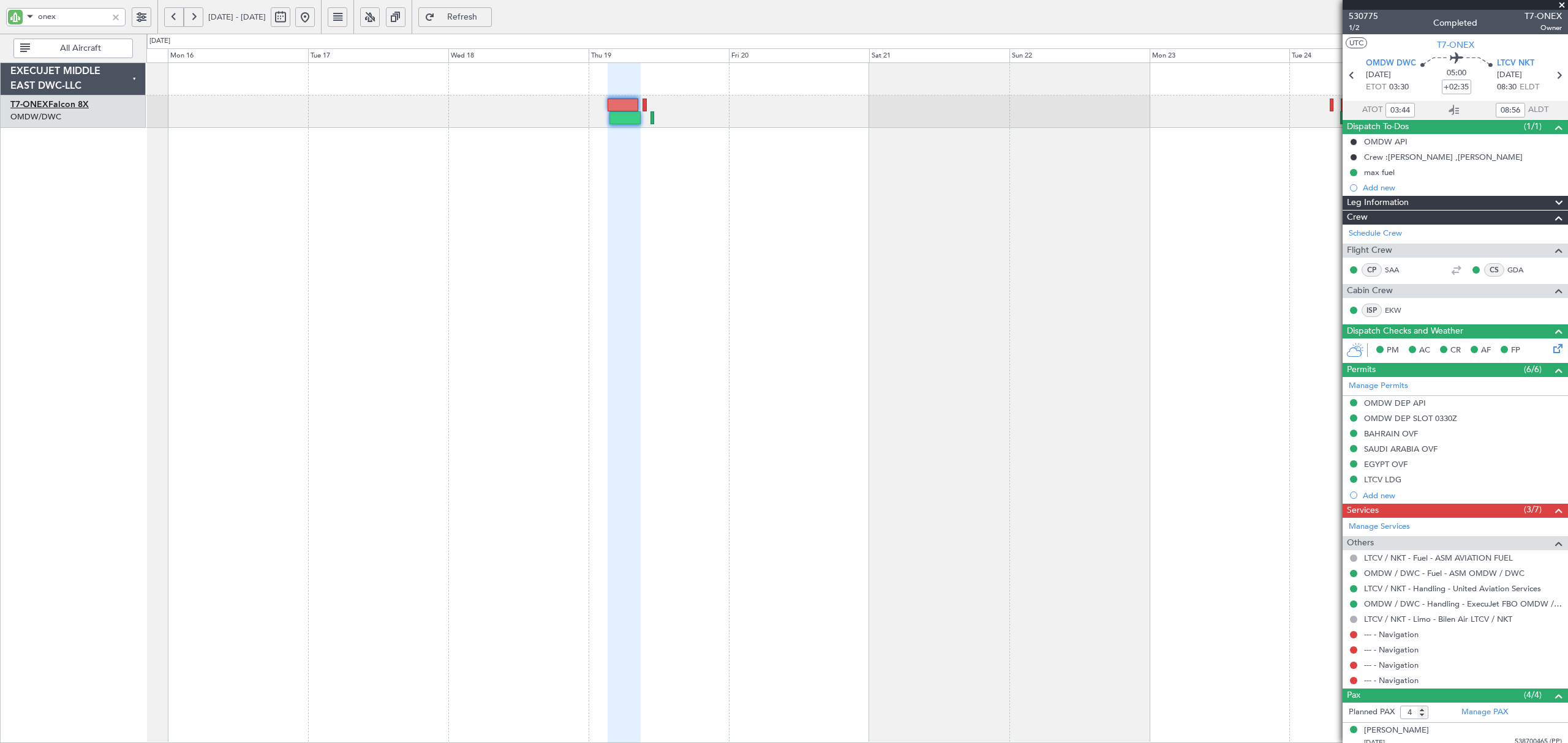
click at [83, 104] on link "T7-ONEX Falcon 8X" at bounding box center [49, 104] width 78 height 9
type input "[PERSON_NAME] ([PERSON_NAME])"
type input "6469"
click at [115, 16] on div at bounding box center [116, 17] width 14 height 14
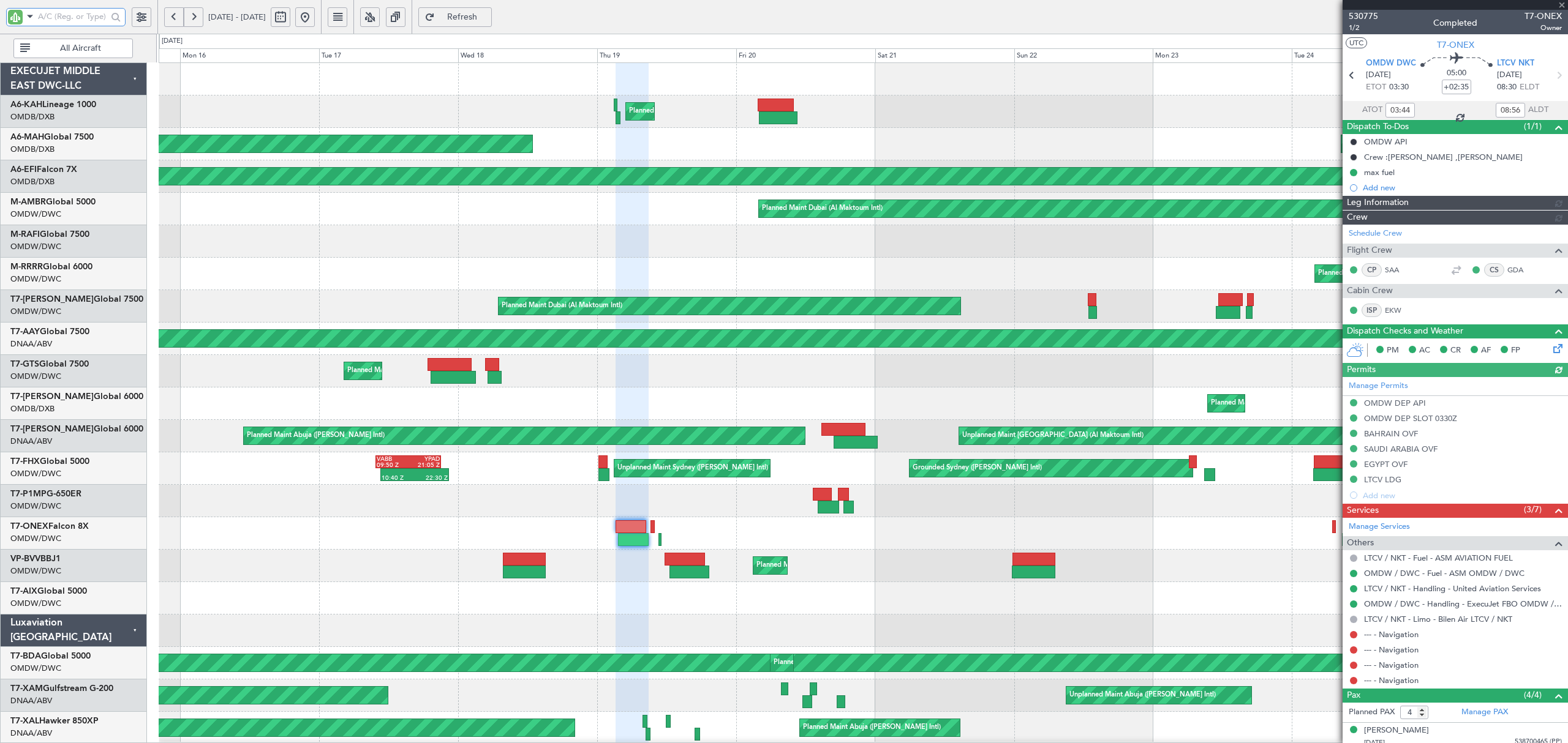
type input "[PERSON_NAME] ([PERSON_NAME])"
type input "6469"
type input "[PERSON_NAME] ([PERSON_NAME])"
type input "6469"
